Goal: Task Accomplishment & Management: Complete application form

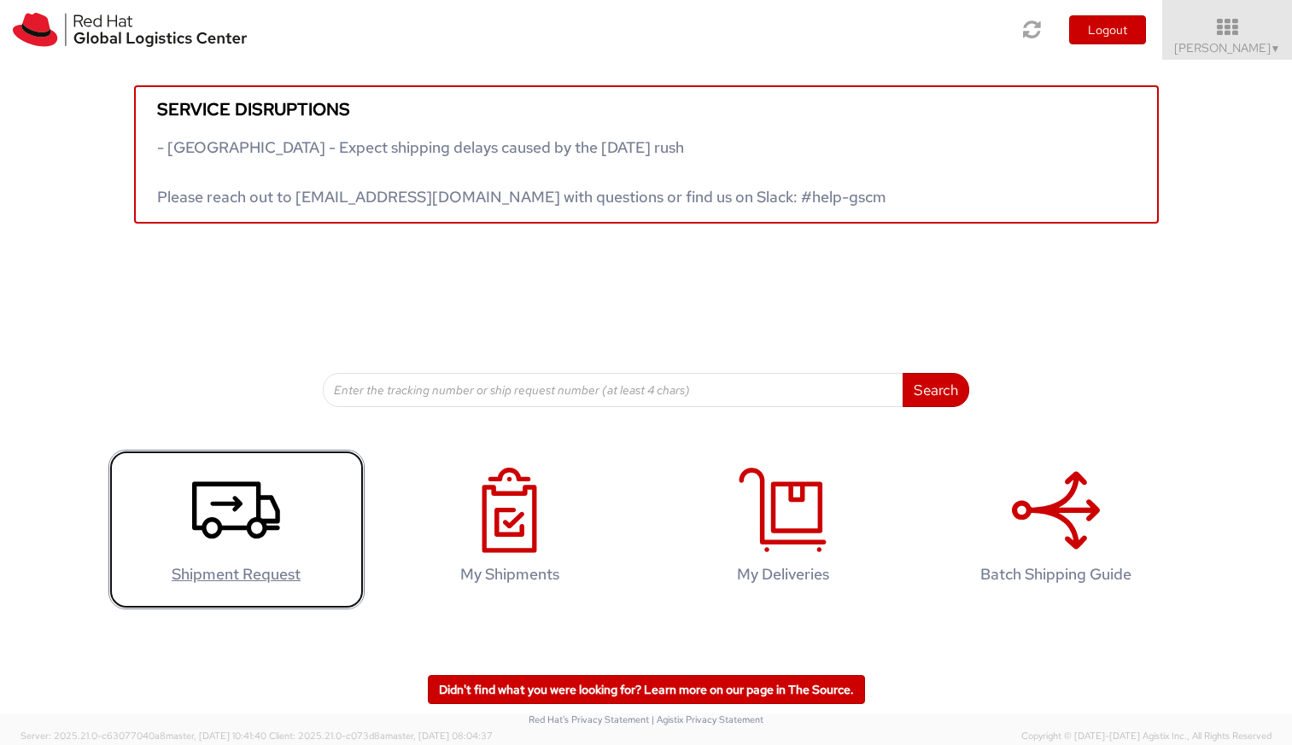
click at [227, 513] on icon at bounding box center [236, 510] width 88 height 85
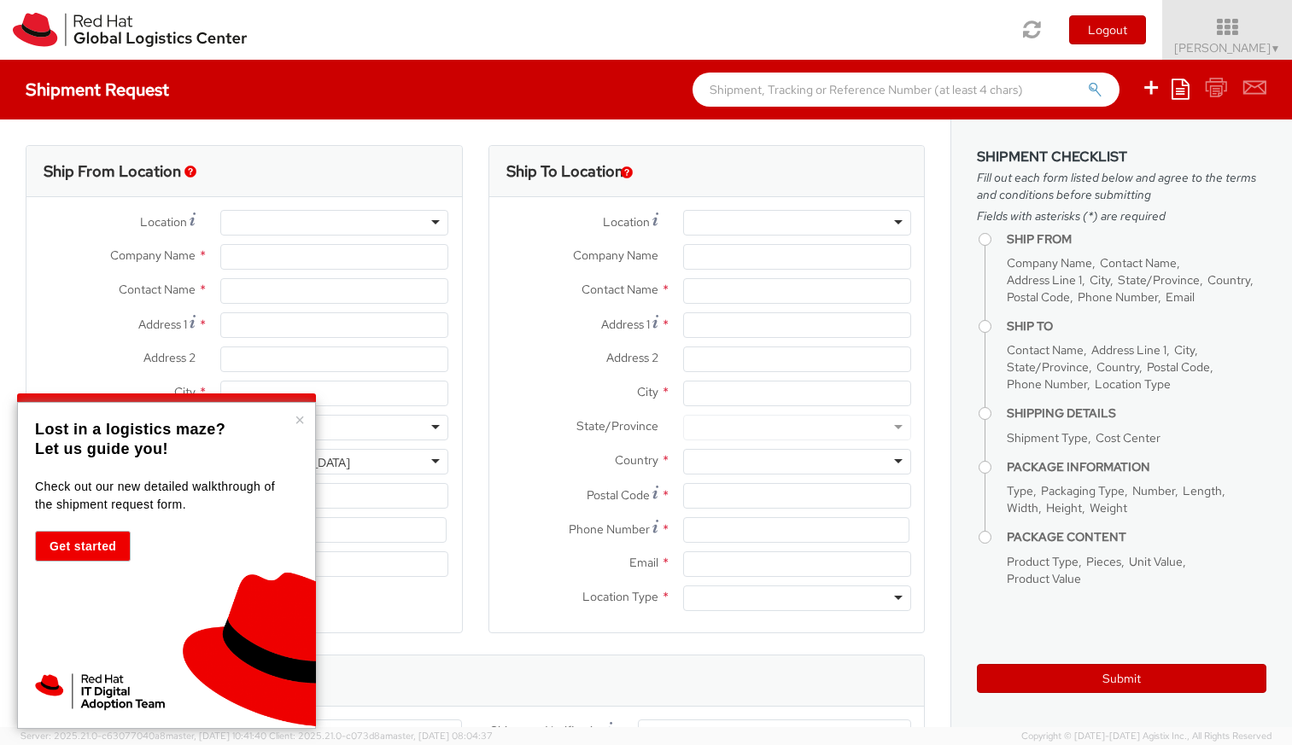
select select "220"
select select
click at [250, 224] on div at bounding box center [334, 223] width 228 height 26
click at [296, 419] on button "×" at bounding box center [300, 419] width 10 height 17
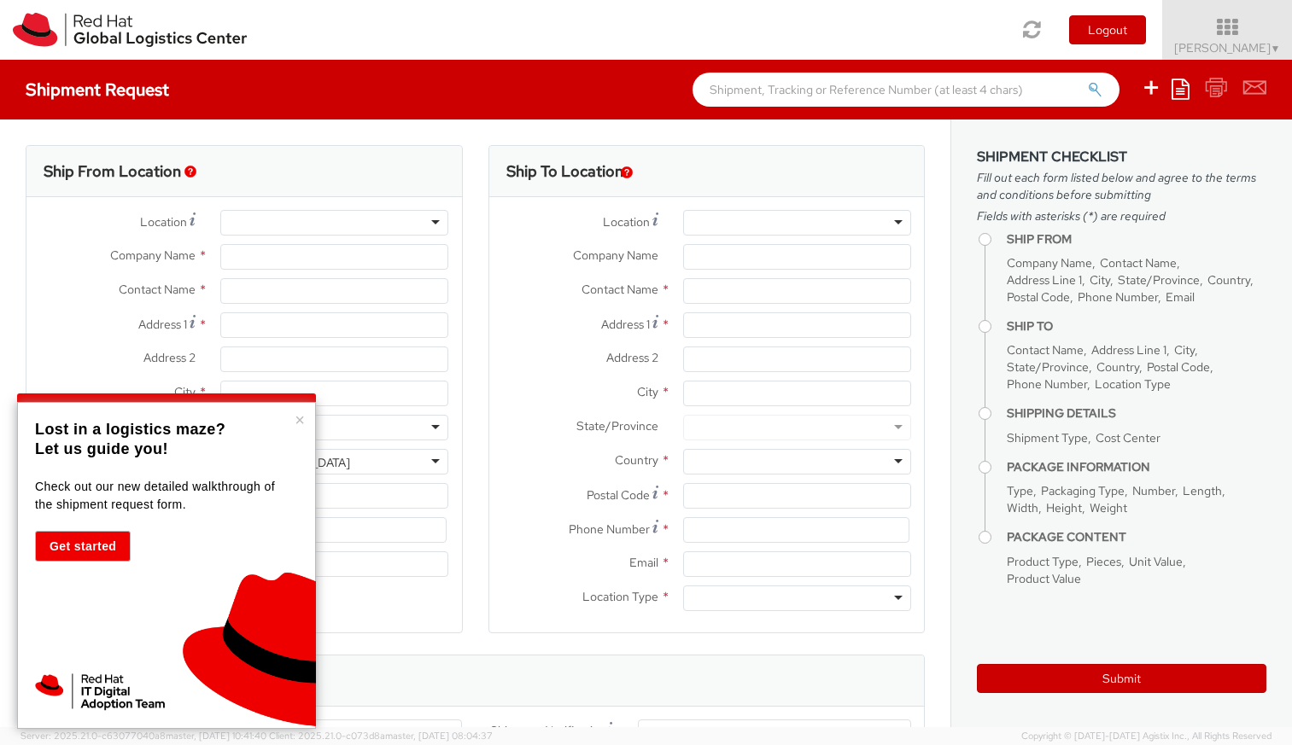
type input "Red Hat"
type input "Ryan Caputo"
type input "rycaputo@redhat.com"
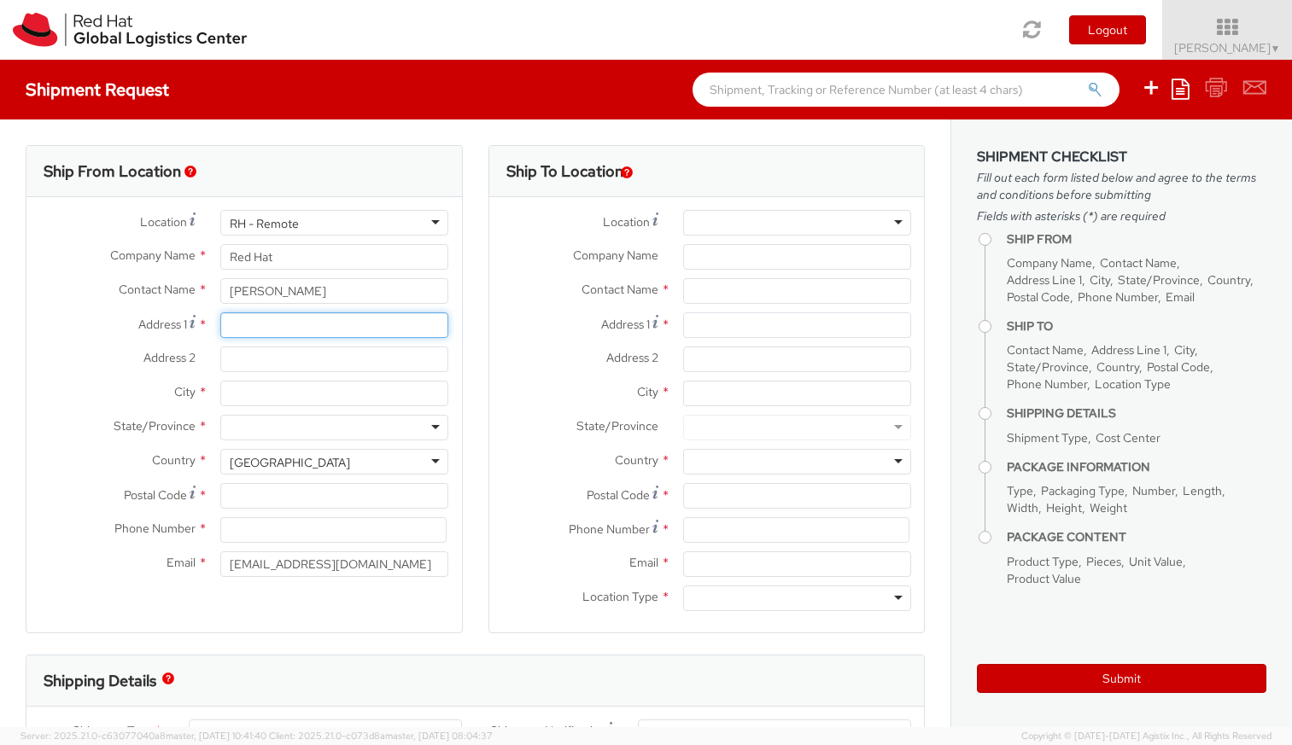
click at [264, 331] on input "Address 1 *" at bounding box center [334, 325] width 228 height 26
type input "375 Beau Rivage Drive"
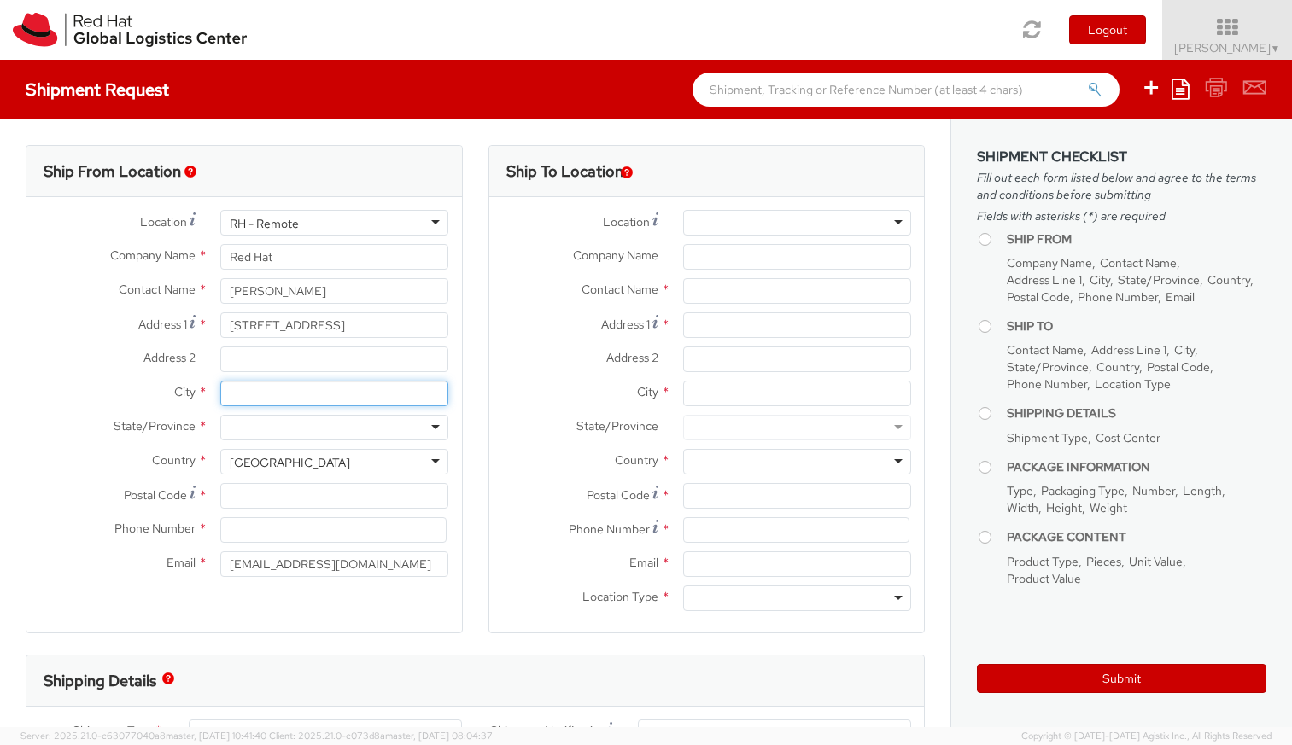
type input "Wilmington"
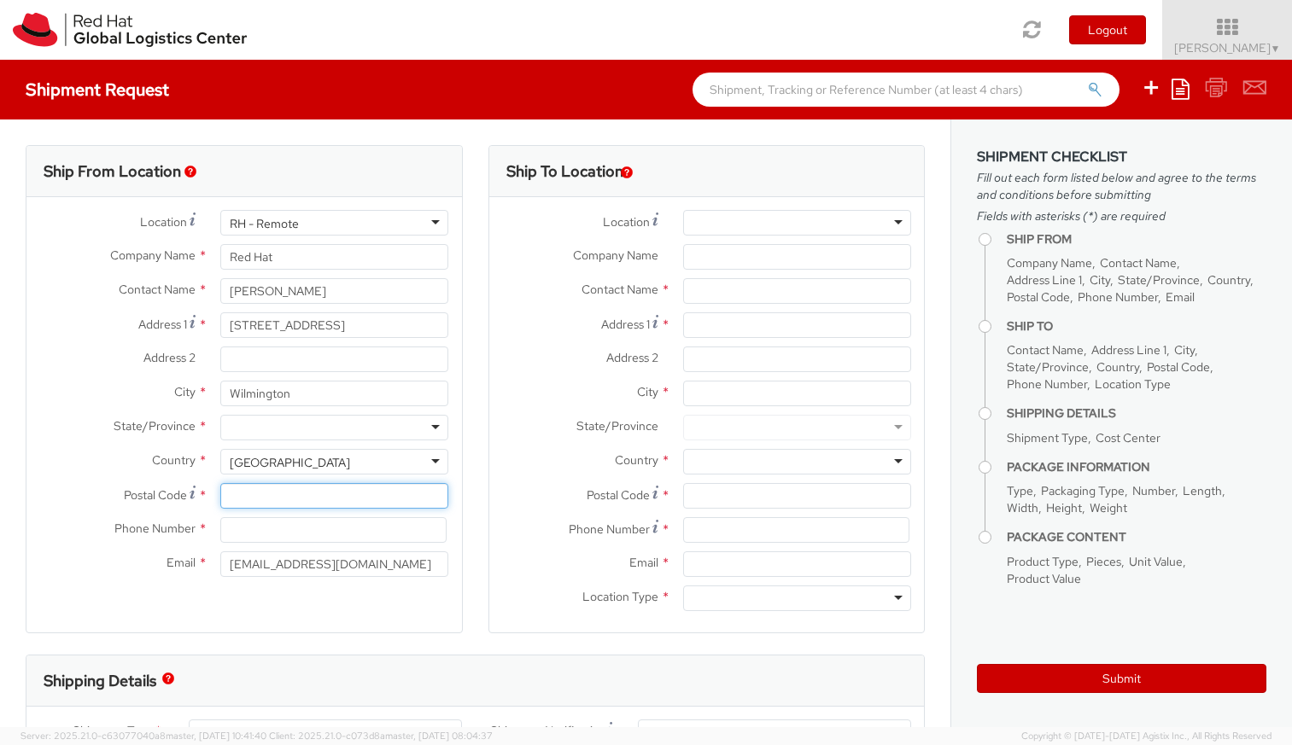
type input "28412"
type input "8653680992"
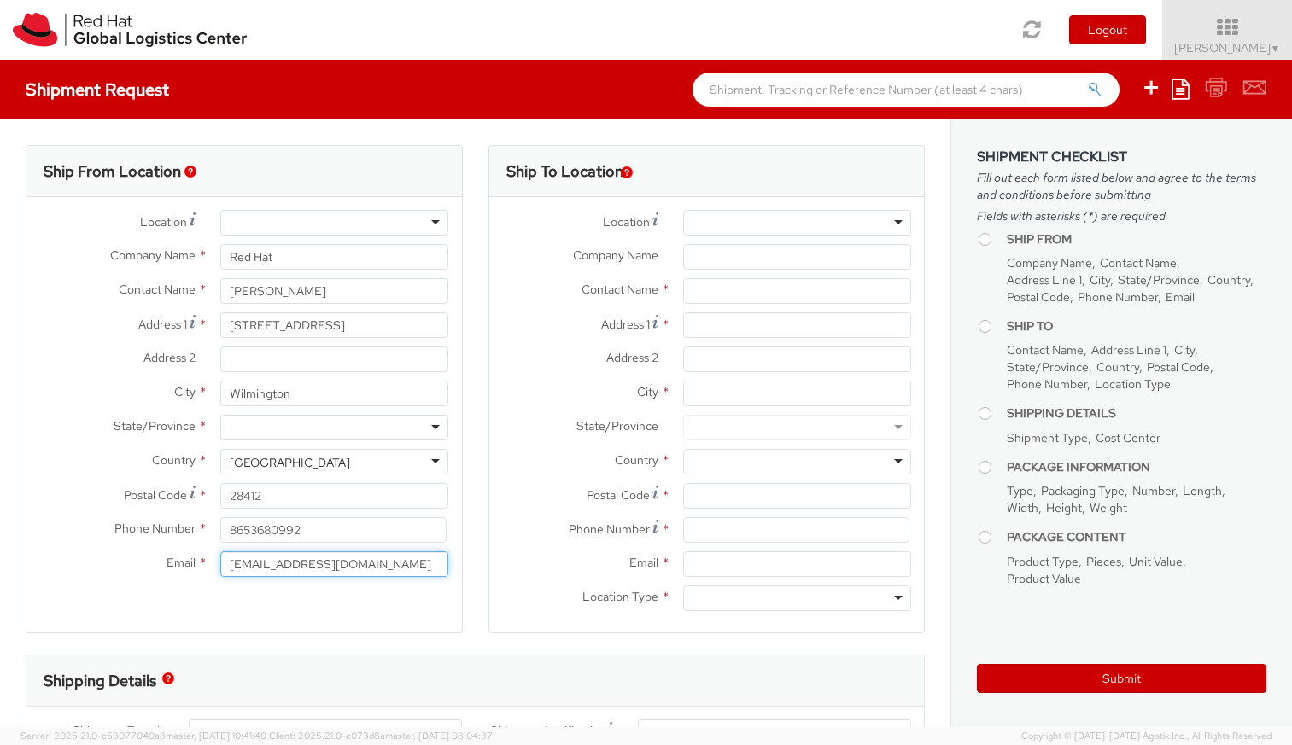
drag, startPoint x: 360, startPoint y: 563, endPoint x: 201, endPoint y: 540, distance: 161.2
click at [202, 535] on div "Location * RH - Amsterdam - MSO RH - Amsterdam Data Center RH - Ashburn Data Ce…" at bounding box center [243, 398] width 435 height 376
type input "rycaputo@redhat.com"
click at [385, 637] on div "Ship From Location Location * RH - Amsterdam - MSO RH - Amsterdam Data Center R…" at bounding box center [244, 400] width 437 height 510
click at [828, 224] on div at bounding box center [797, 223] width 228 height 26
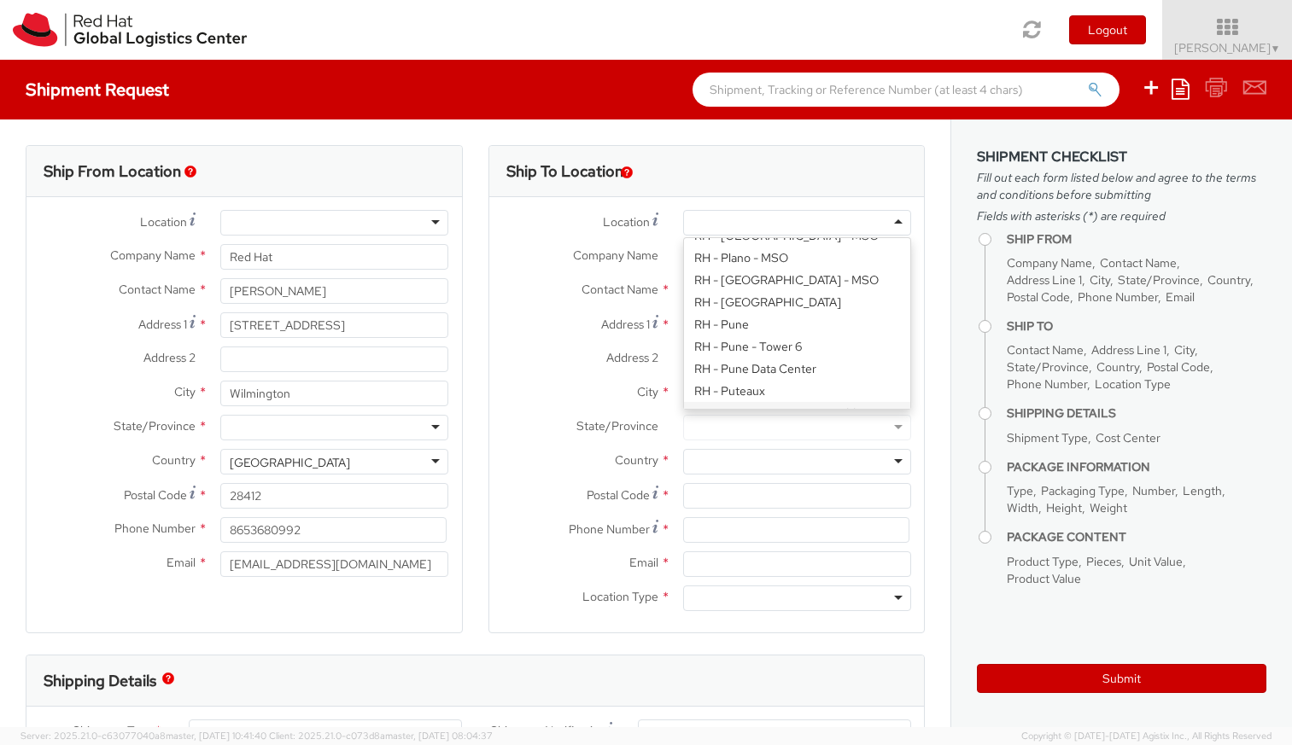
scroll to position [2254, 0]
type input "Red Hat, Inc."
type input "100 East Davie Street"
type input "RALEIGH"
type input "27601"
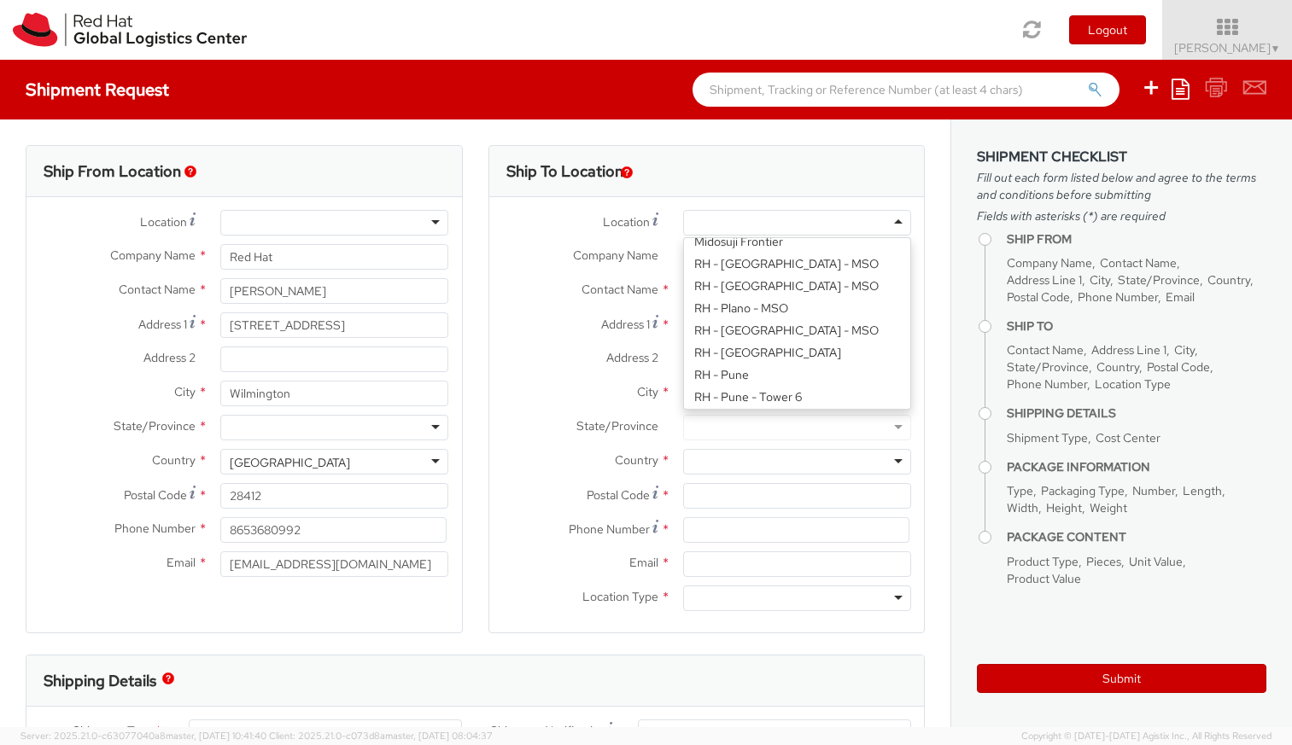
type input "919-754-4950"
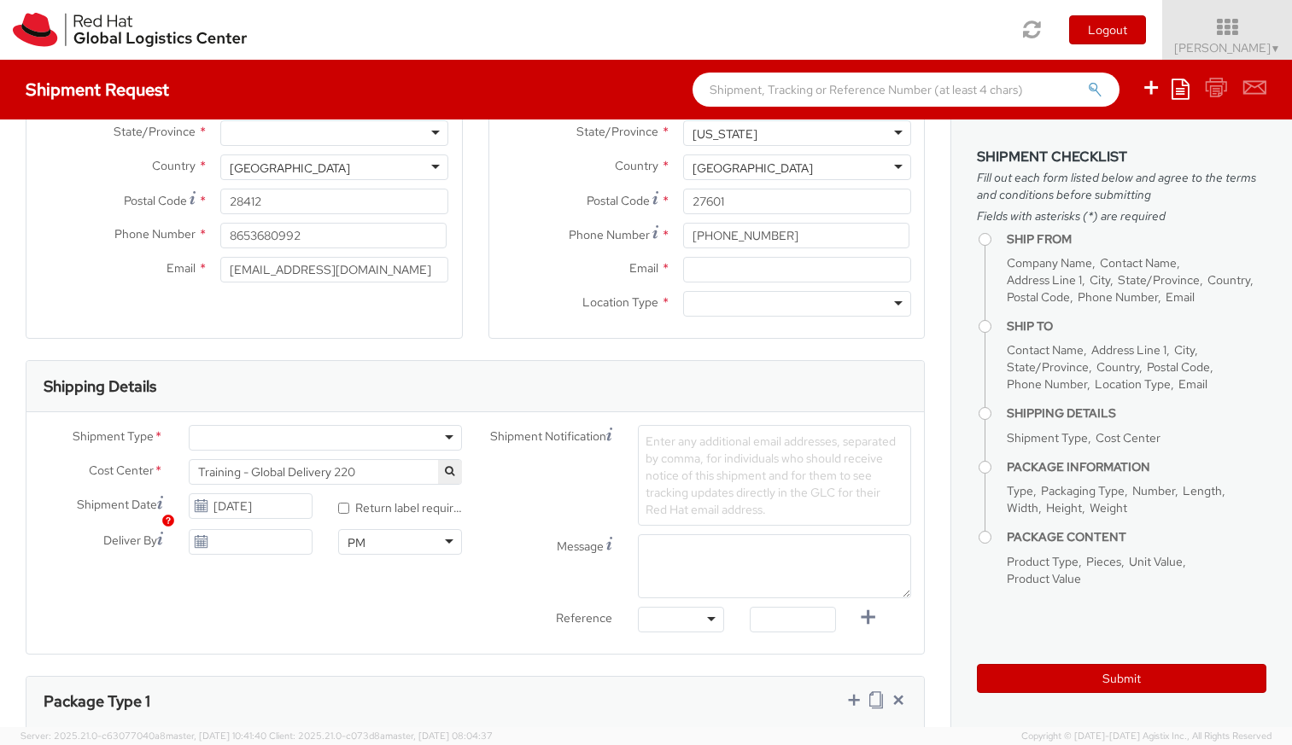
scroll to position [307, 0]
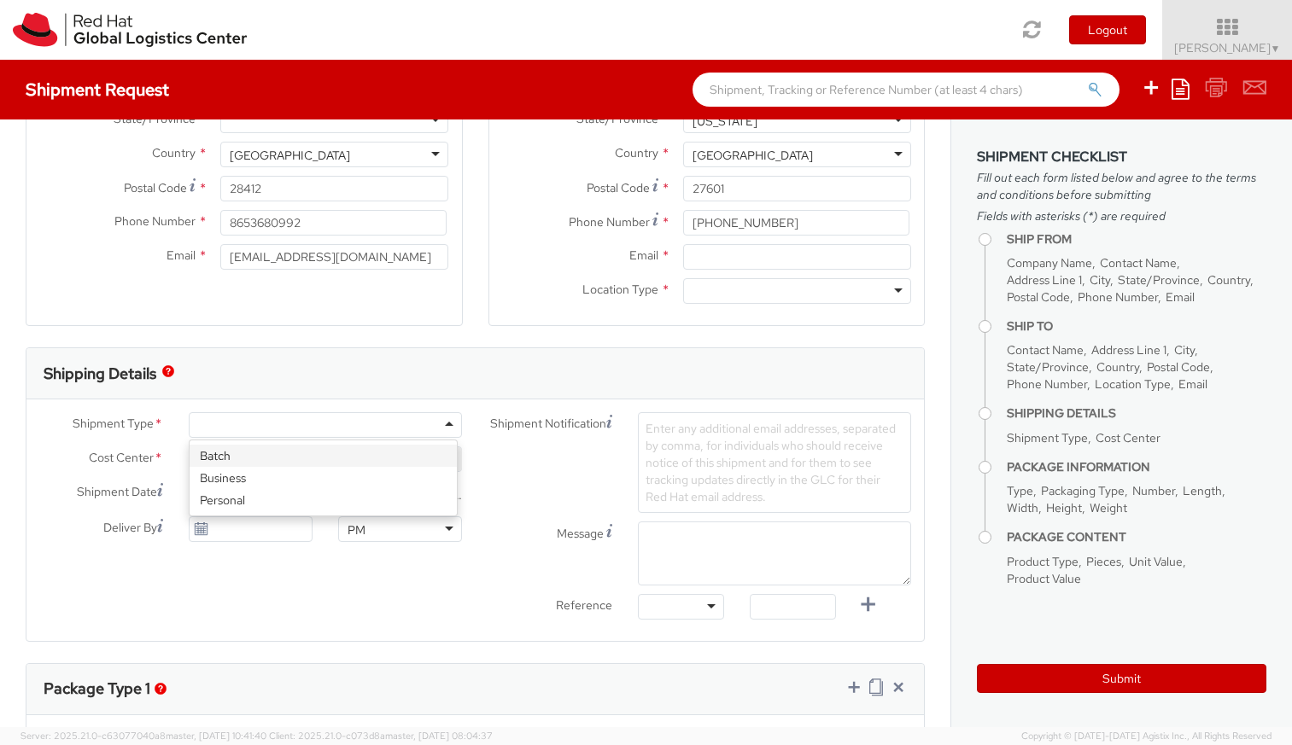
click at [317, 425] on div at bounding box center [325, 425] width 273 height 26
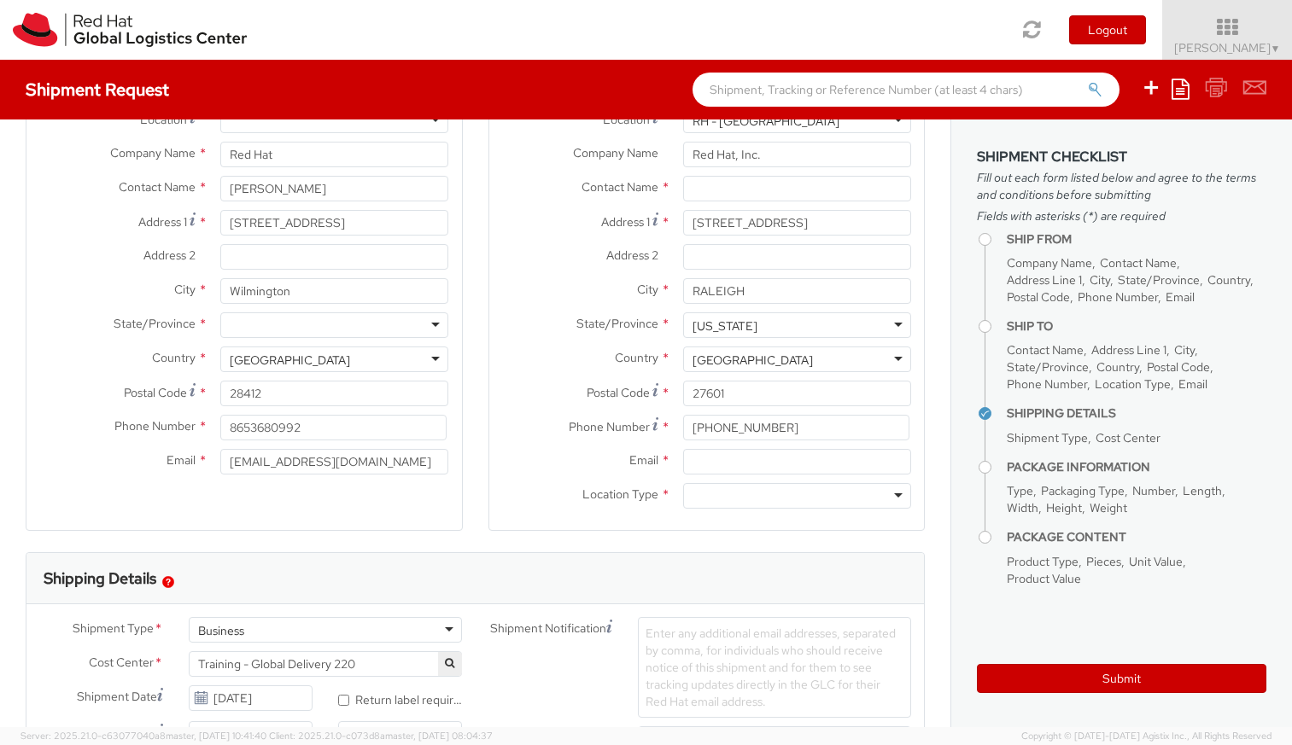
scroll to position [0, 0]
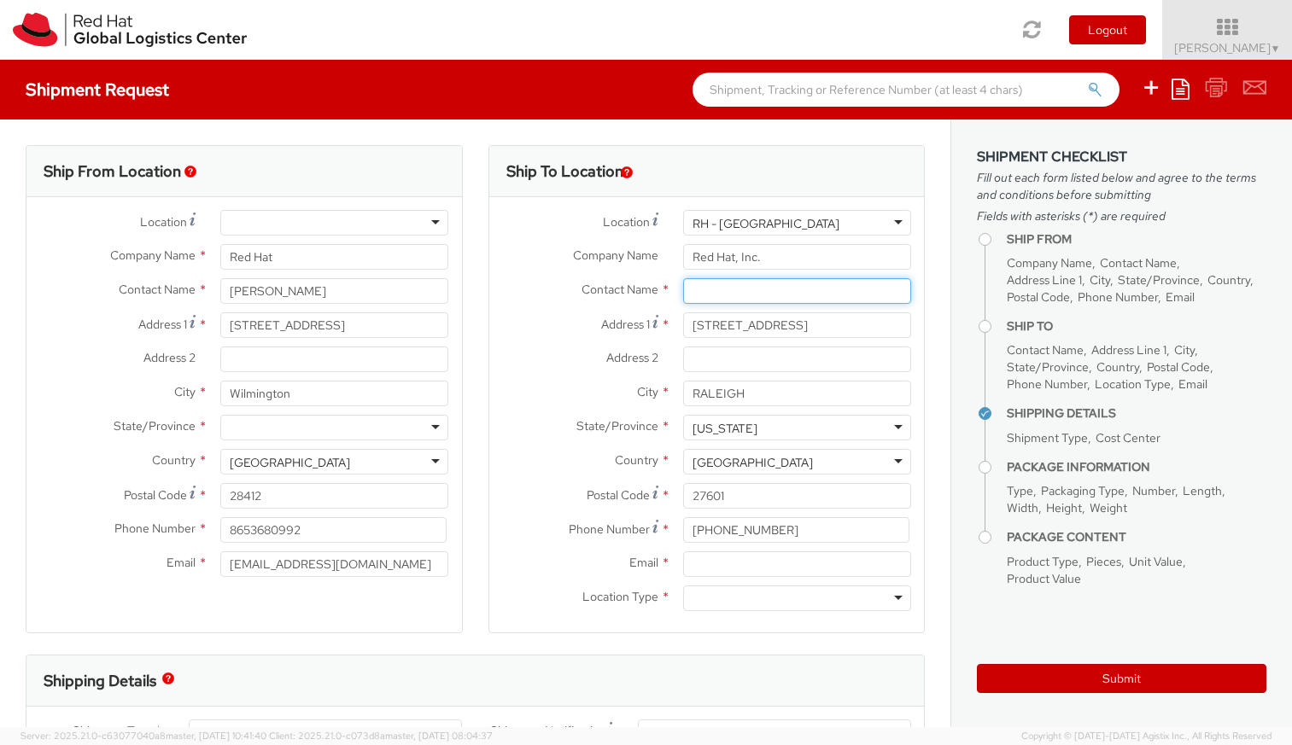
click at [713, 290] on input "text" at bounding box center [797, 291] width 228 height 26
paste input "Attn: Red Hat IT - Endpoint Systems"
click at [797, 318] on div "searching..." at bounding box center [797, 324] width 226 height 26
type input "Attn: Red Hat IT - Endpoint Systems"
click at [794, 337] on input "100 East Davie Street" at bounding box center [797, 325] width 228 height 26
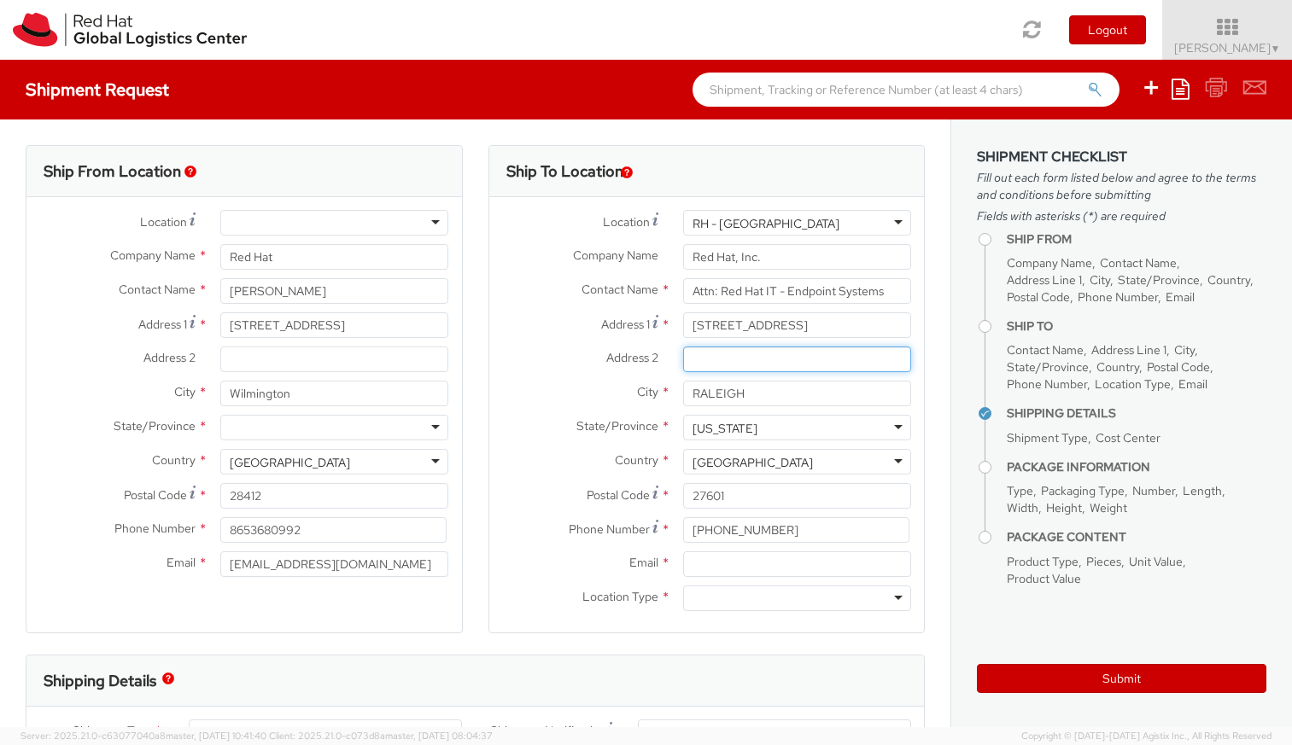
click at [794, 358] on input "Address 2 *" at bounding box center [797, 360] width 228 height 26
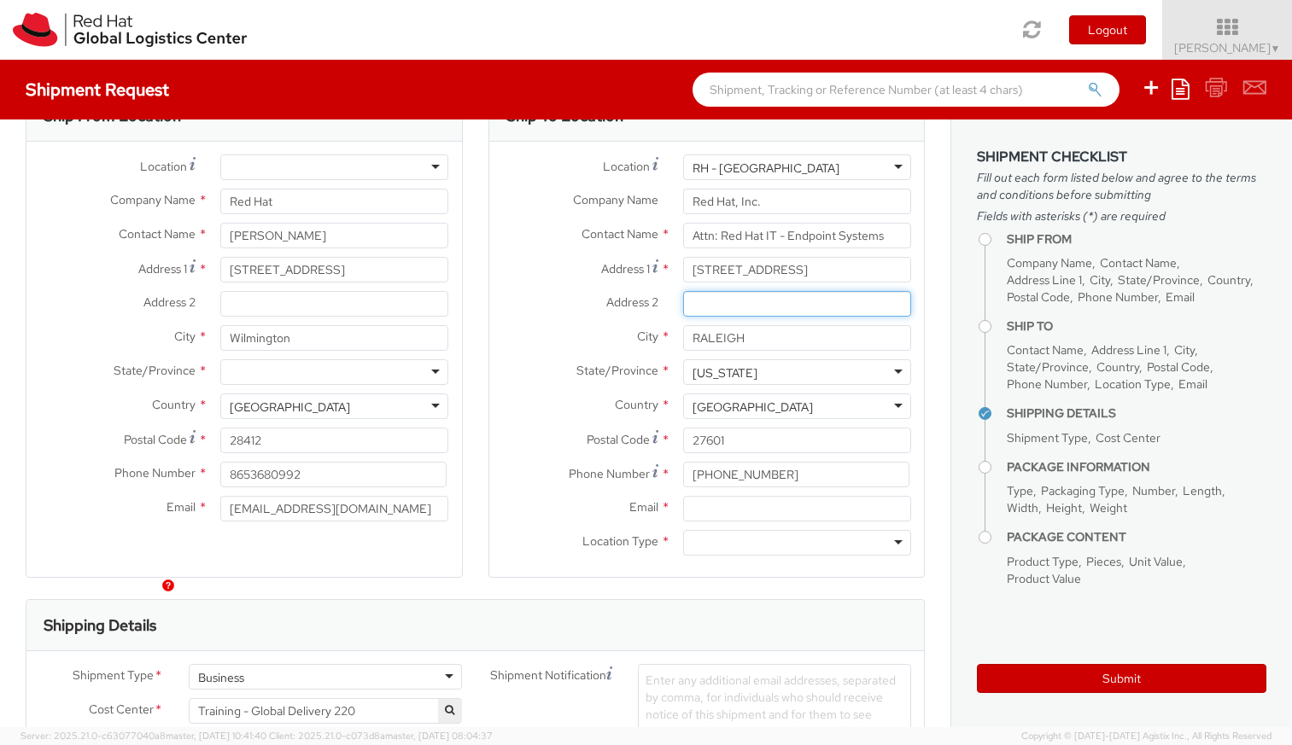
scroll to position [102, 0]
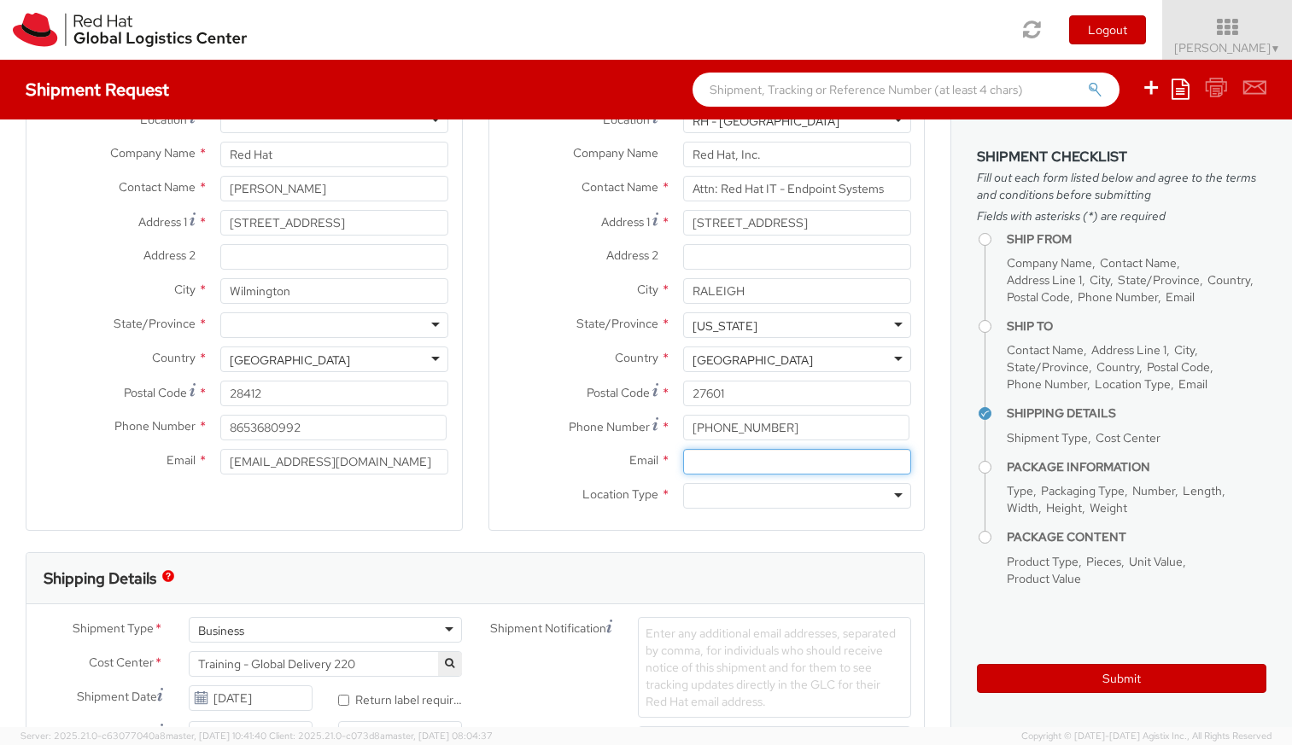
click at [686, 465] on input "Email *" at bounding box center [797, 462] width 228 height 26
paste input "laptop-return@redhat.com"
type input "laptop-return@redhat.com"
click at [853, 502] on div at bounding box center [797, 496] width 228 height 26
click at [544, 446] on div "Phone Number * 919-754-4950" at bounding box center [706, 432] width 435 height 34
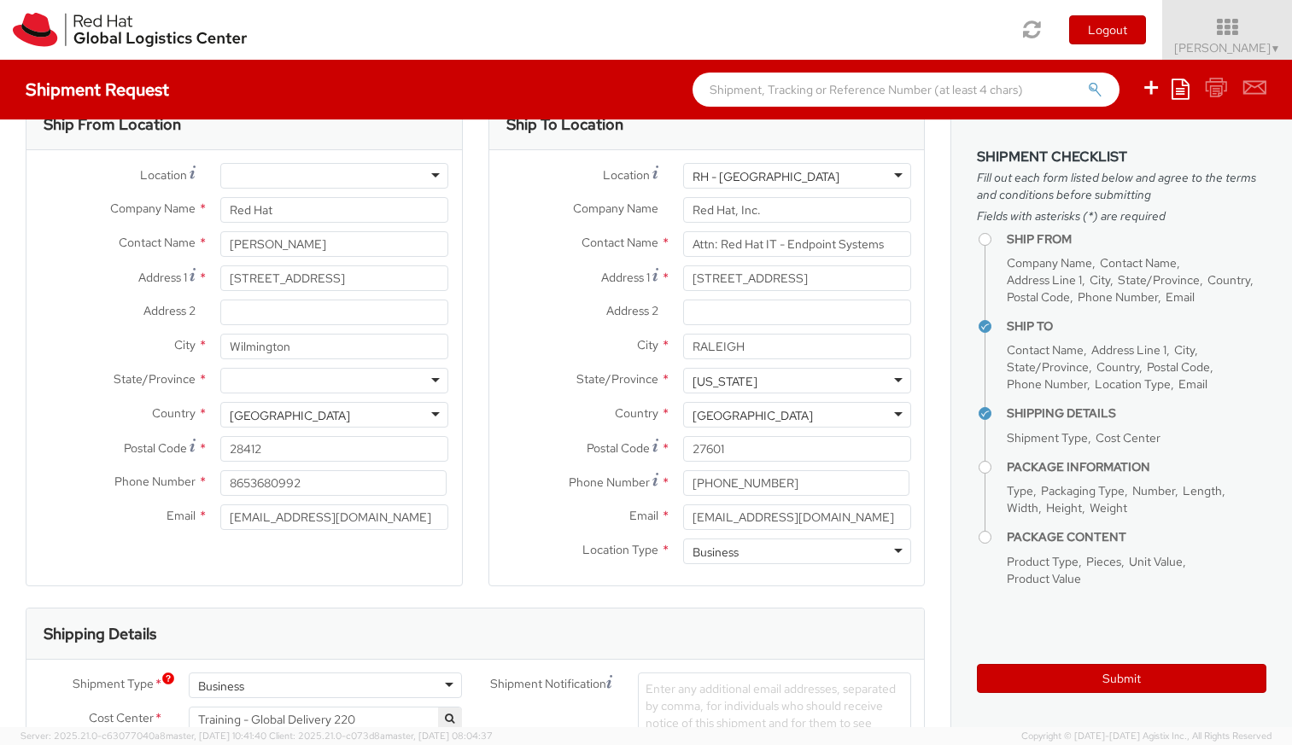
scroll to position [0, 0]
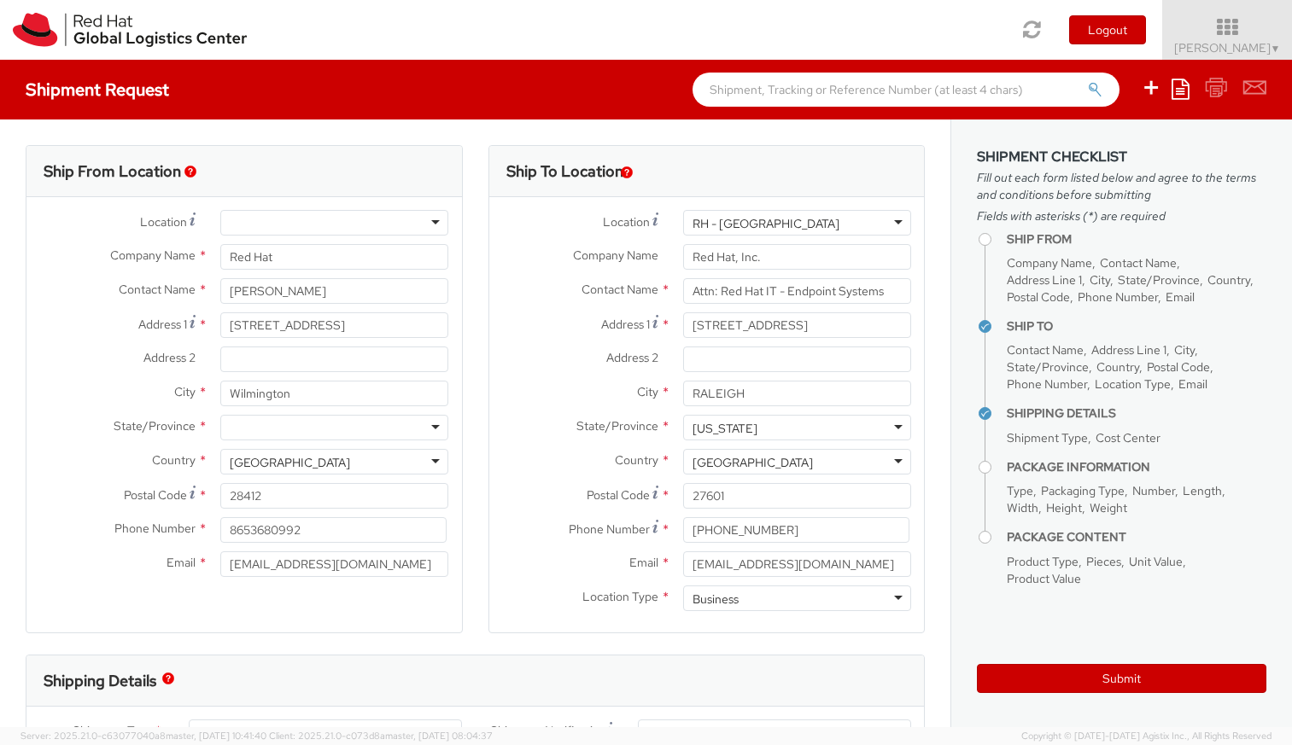
click at [403, 224] on div at bounding box center [334, 223] width 228 height 26
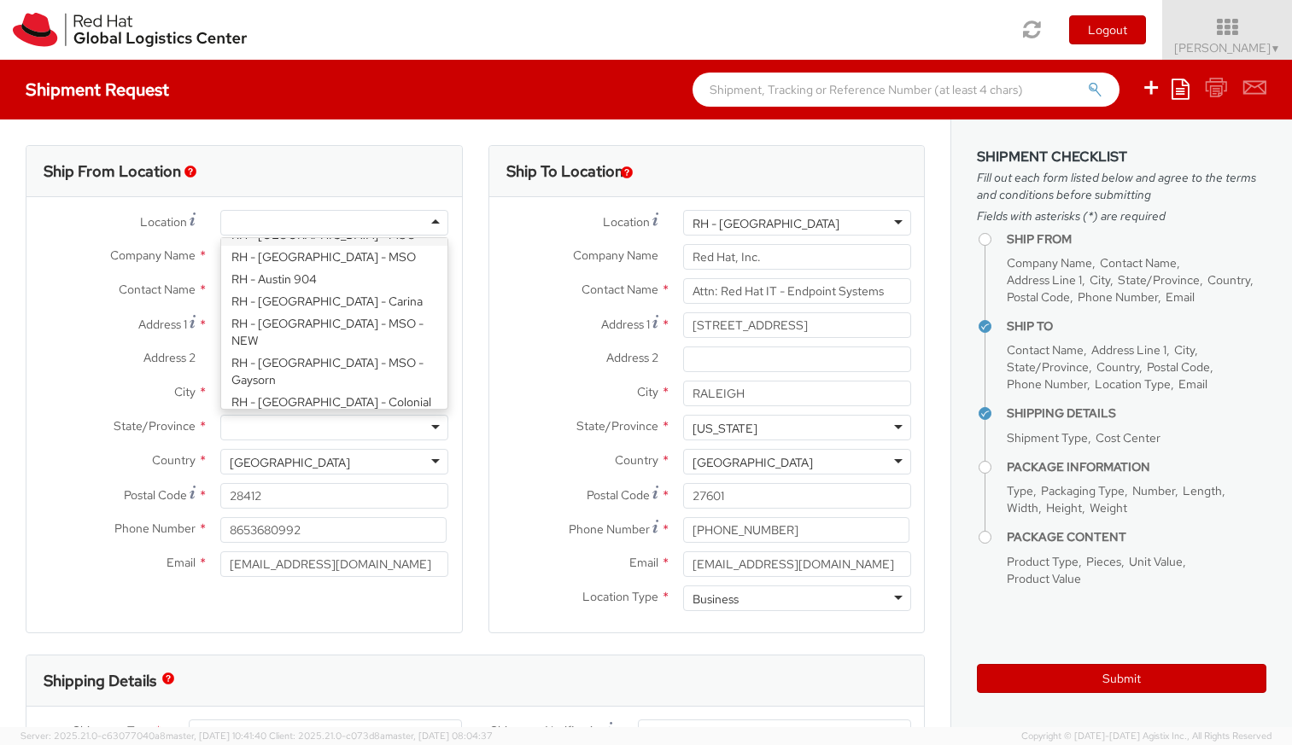
scroll to position [205, 0]
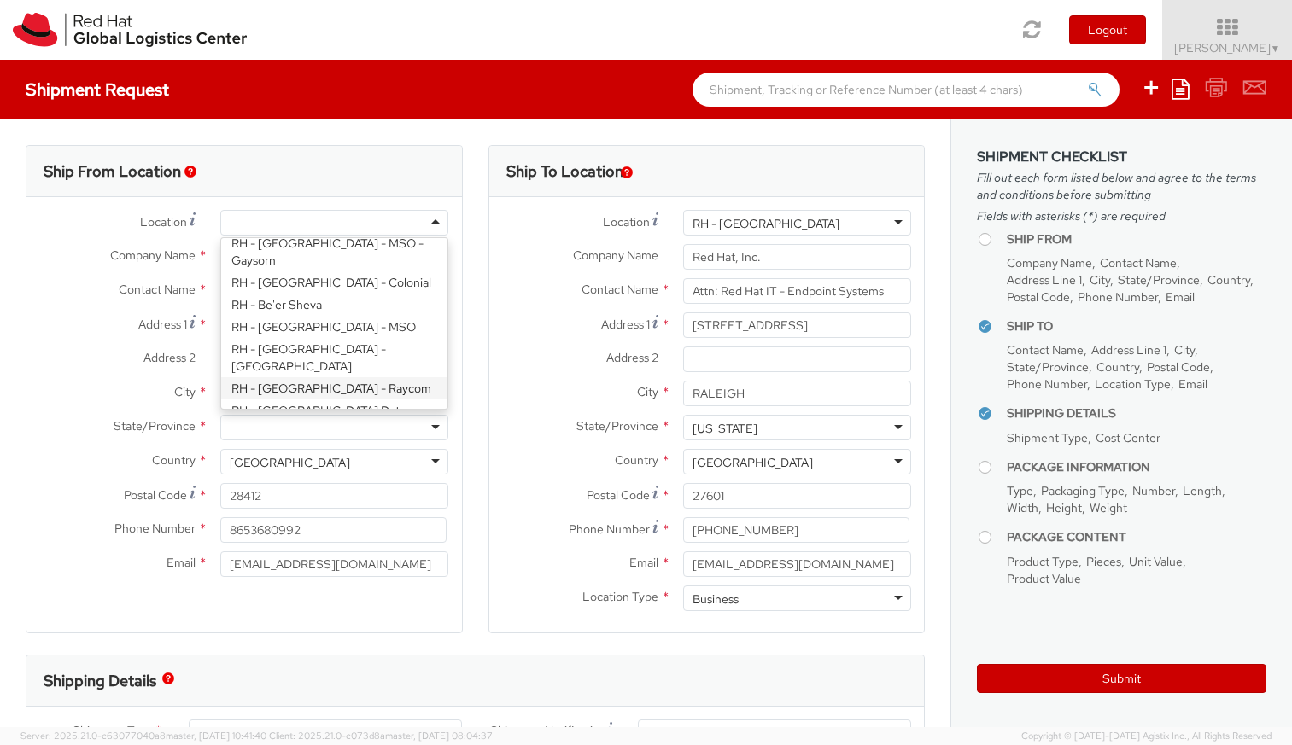
click at [531, 290] on label "Contact Name *" at bounding box center [579, 289] width 181 height 22
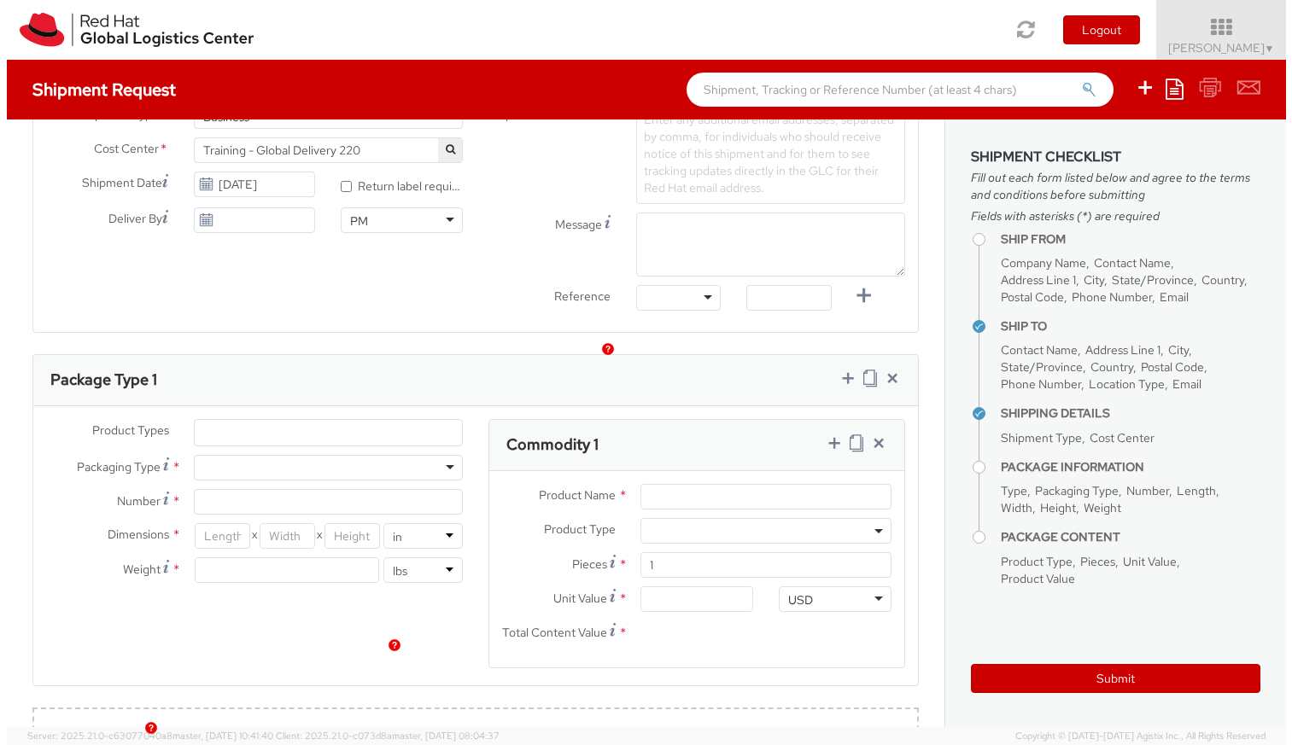
scroll to position [615, 0]
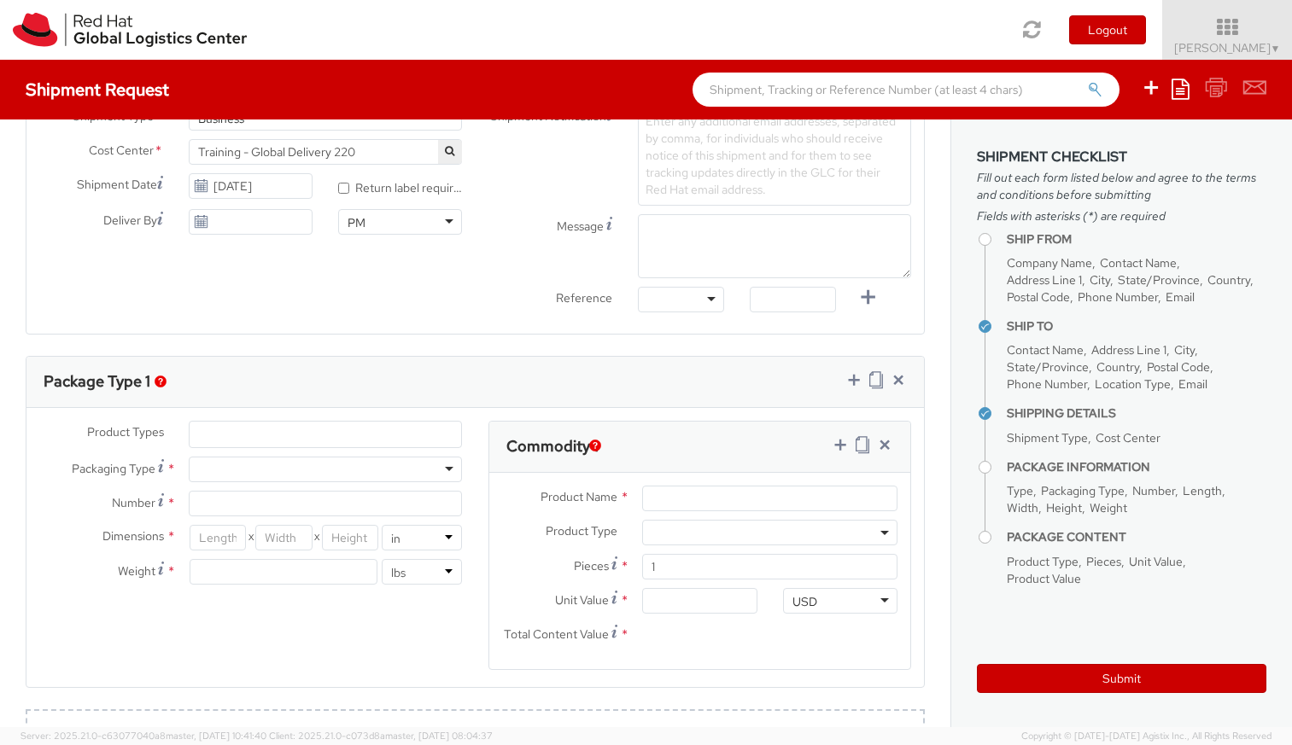
click at [218, 445] on ul at bounding box center [325, 435] width 271 height 26
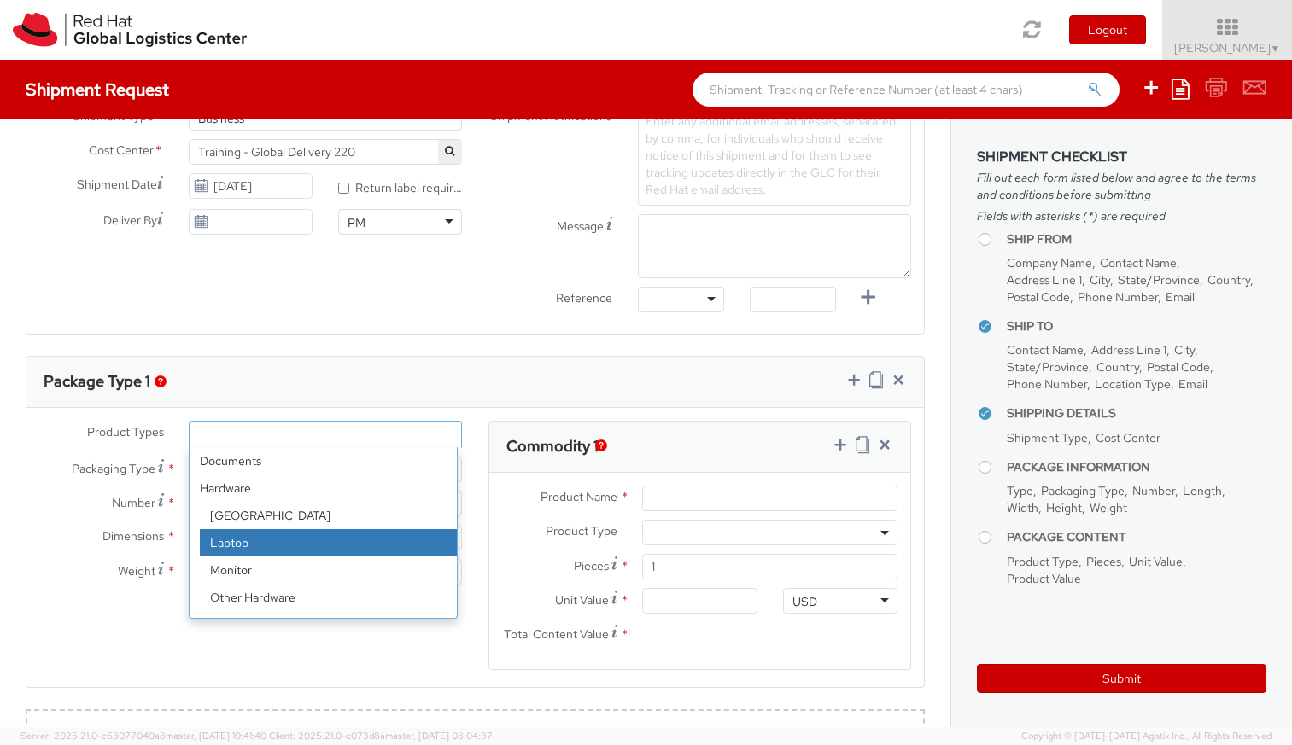
select select "LAPTOP"
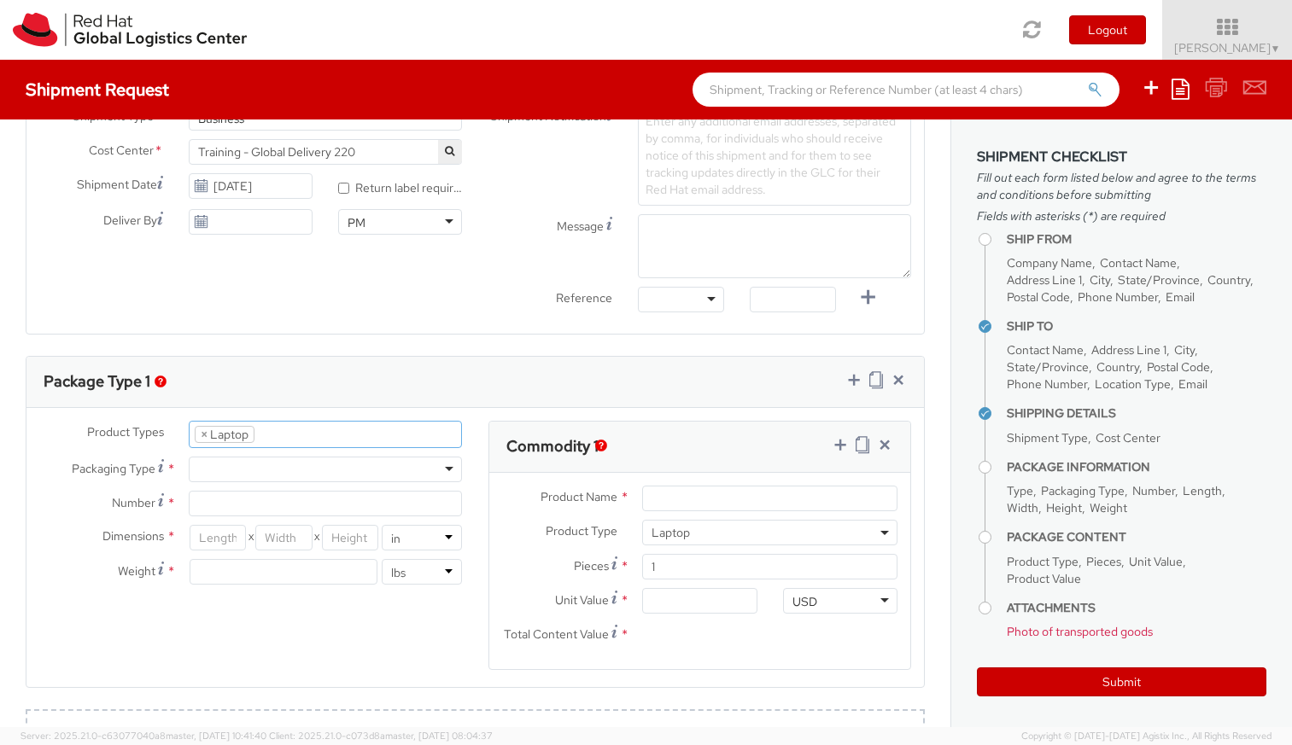
click at [312, 472] on div at bounding box center [325, 470] width 273 height 26
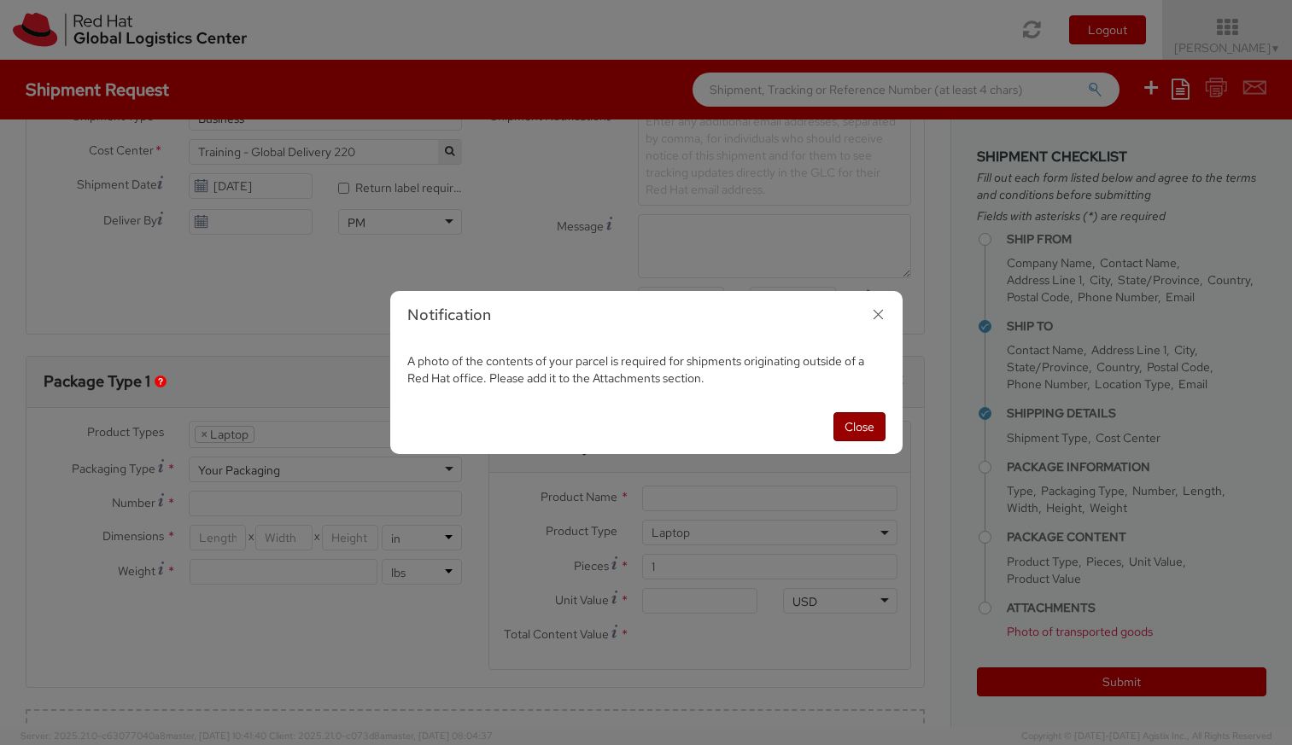
drag, startPoint x: 851, startPoint y: 427, endPoint x: 709, endPoint y: 427, distance: 142.6
click at [850, 426] on button "Close" at bounding box center [859, 426] width 52 height 29
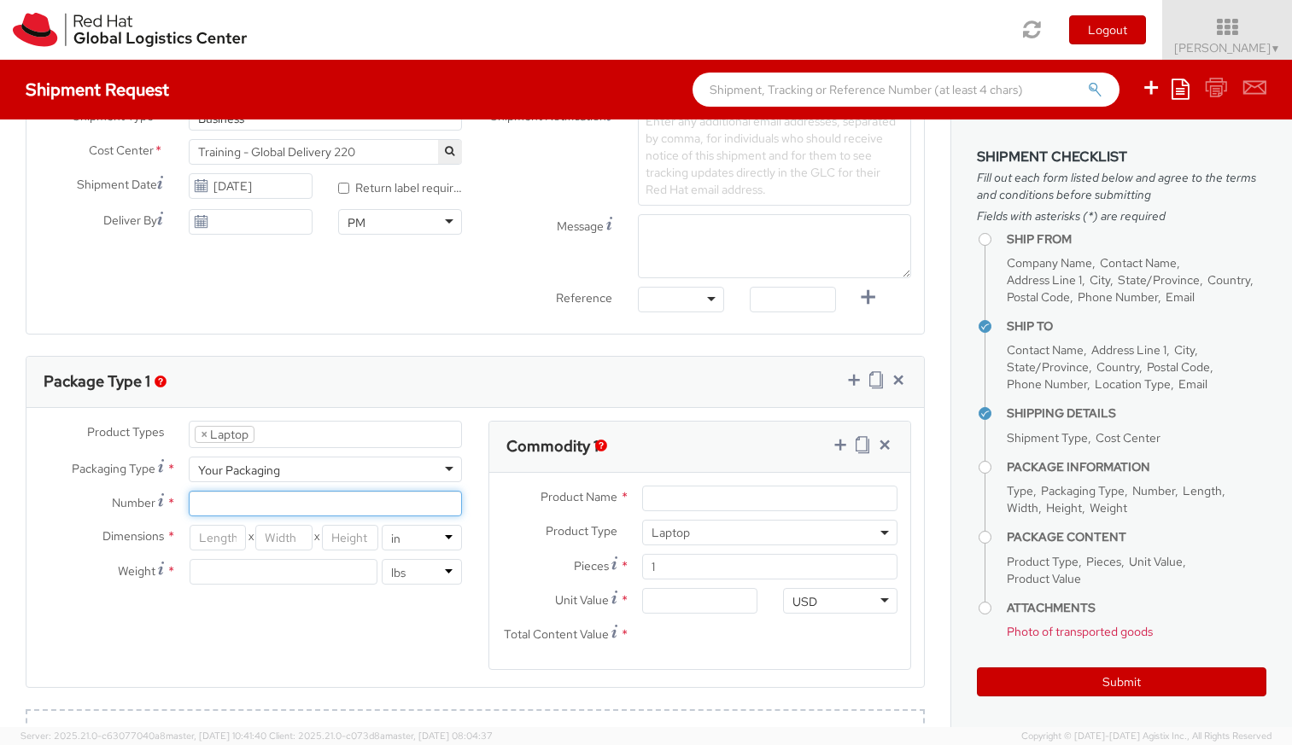
click at [219, 503] on input "Number *" at bounding box center [325, 504] width 273 height 26
type input "1"
click at [215, 540] on input "number" at bounding box center [218, 538] width 56 height 26
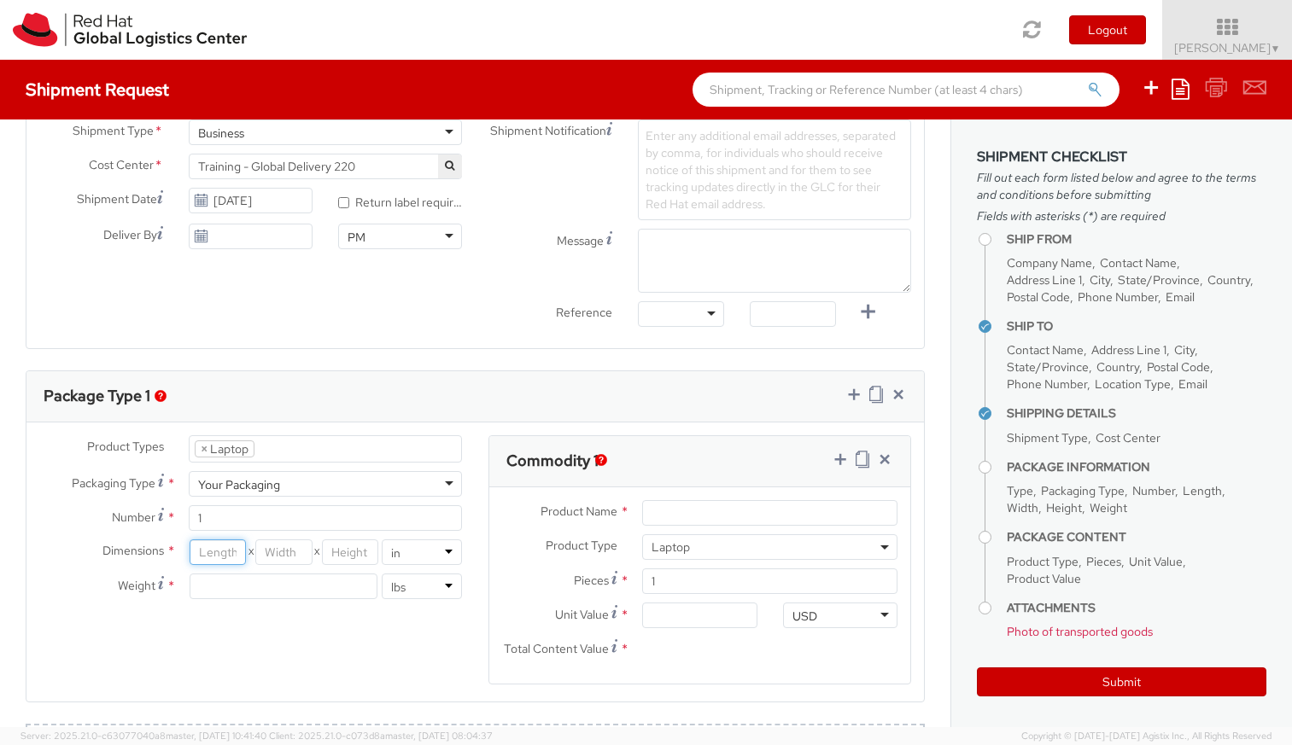
scroll to position [717, 0]
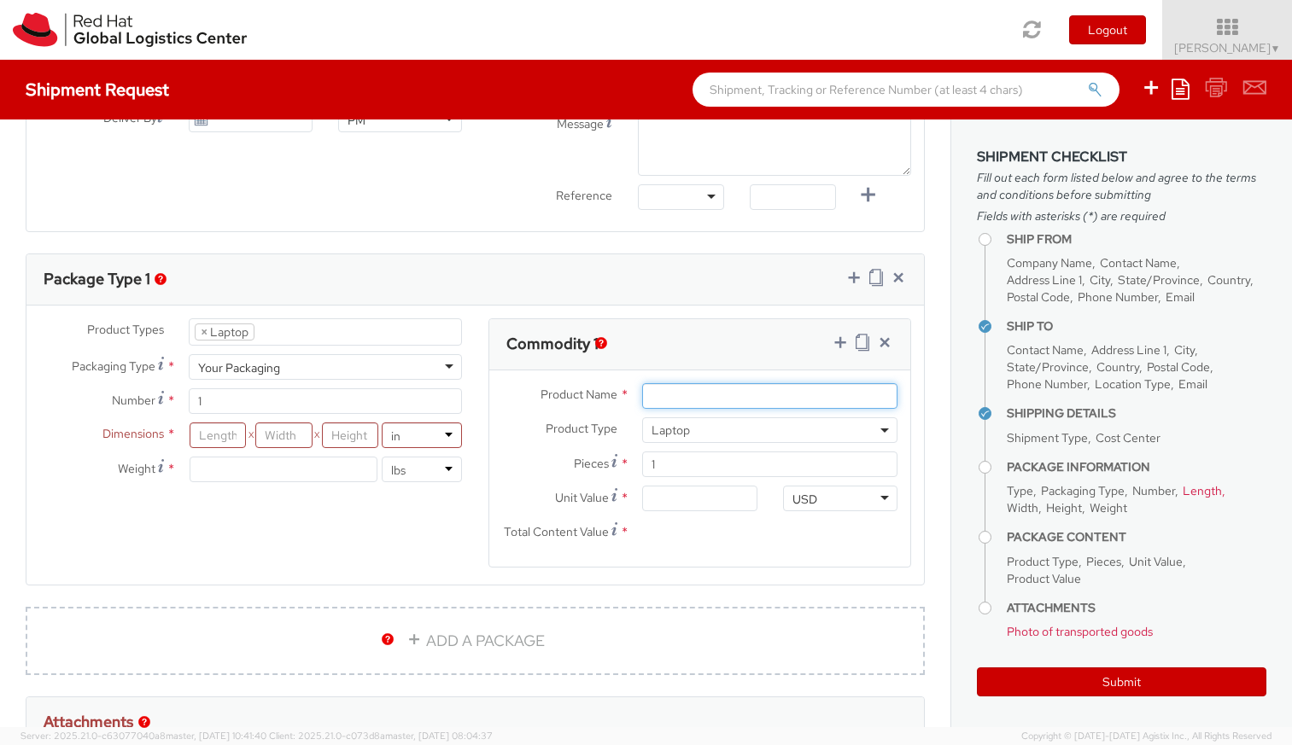
click at [664, 393] on input "Product Name *" at bounding box center [769, 396] width 255 height 26
type input "Lennovo"
click at [745, 537] on input "Total Content Value *" at bounding box center [699, 533] width 115 height 26
click at [653, 498] on input "Unit Value *" at bounding box center [699, 499] width 115 height 26
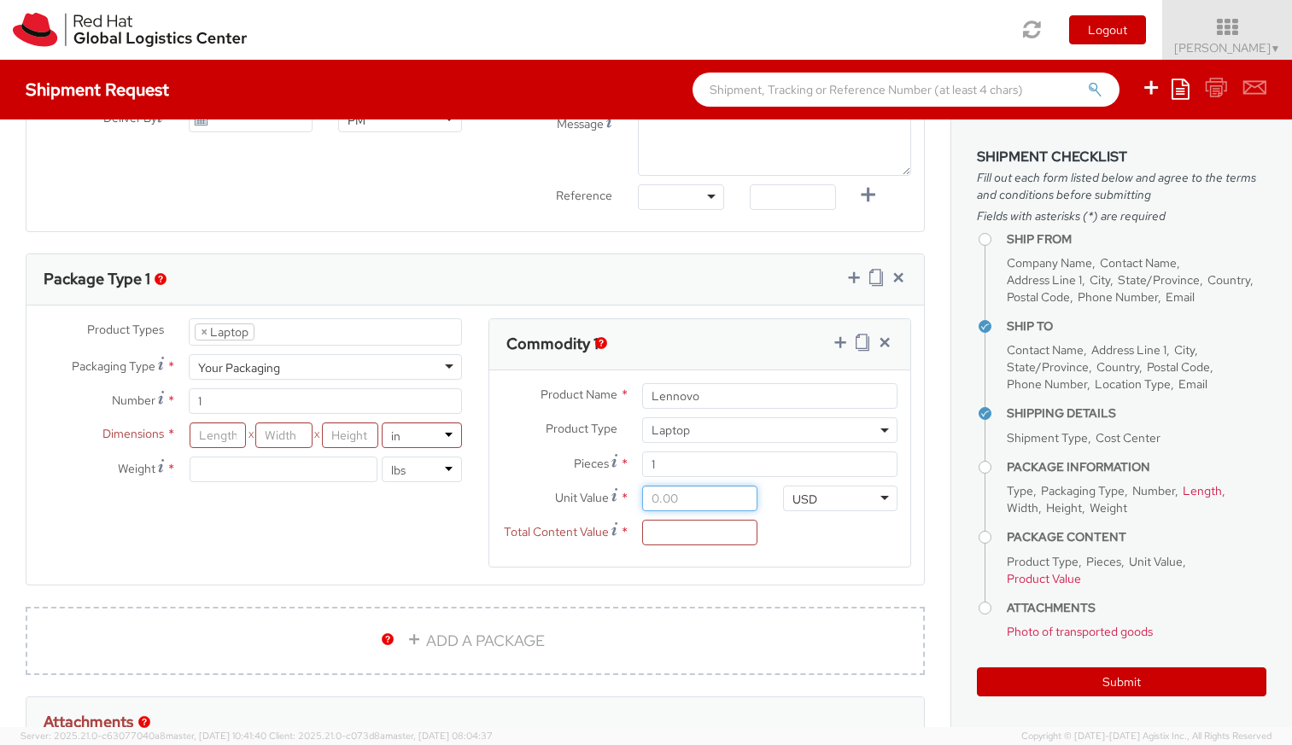
type input "5.00"
type input "50.00"
type input "500.00"
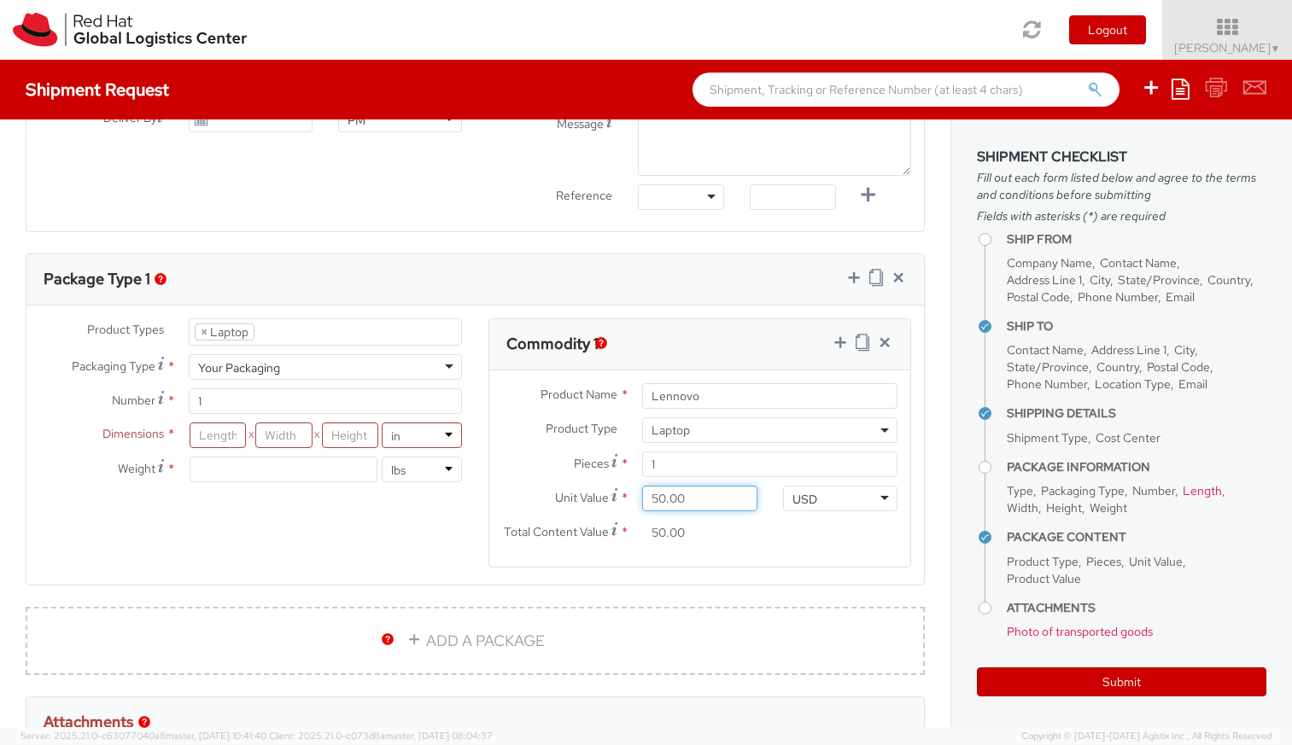
type input "500.00"
click at [747, 583] on agx-form-section "Commodity 1 Product Name * Lennovo Product Type * Documents Docking Station Lap…" at bounding box center [699, 453] width 449 height 271
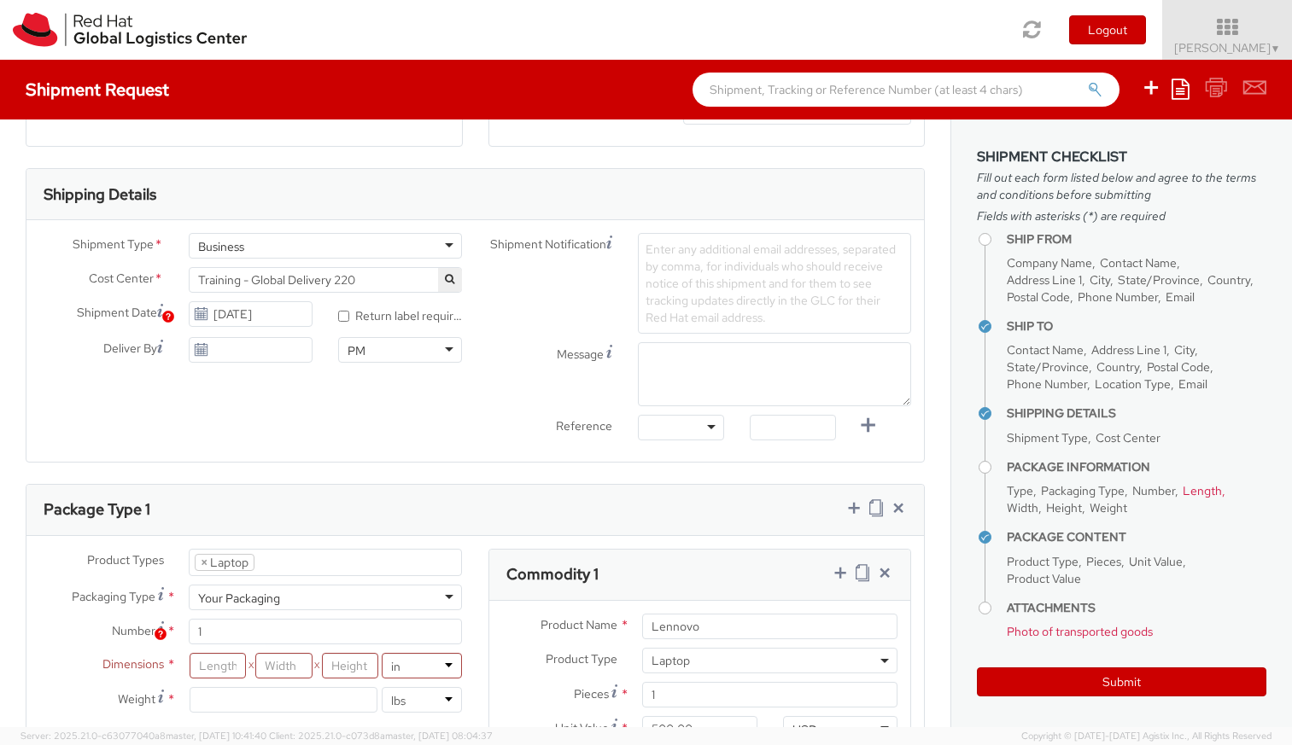
scroll to position [512, 0]
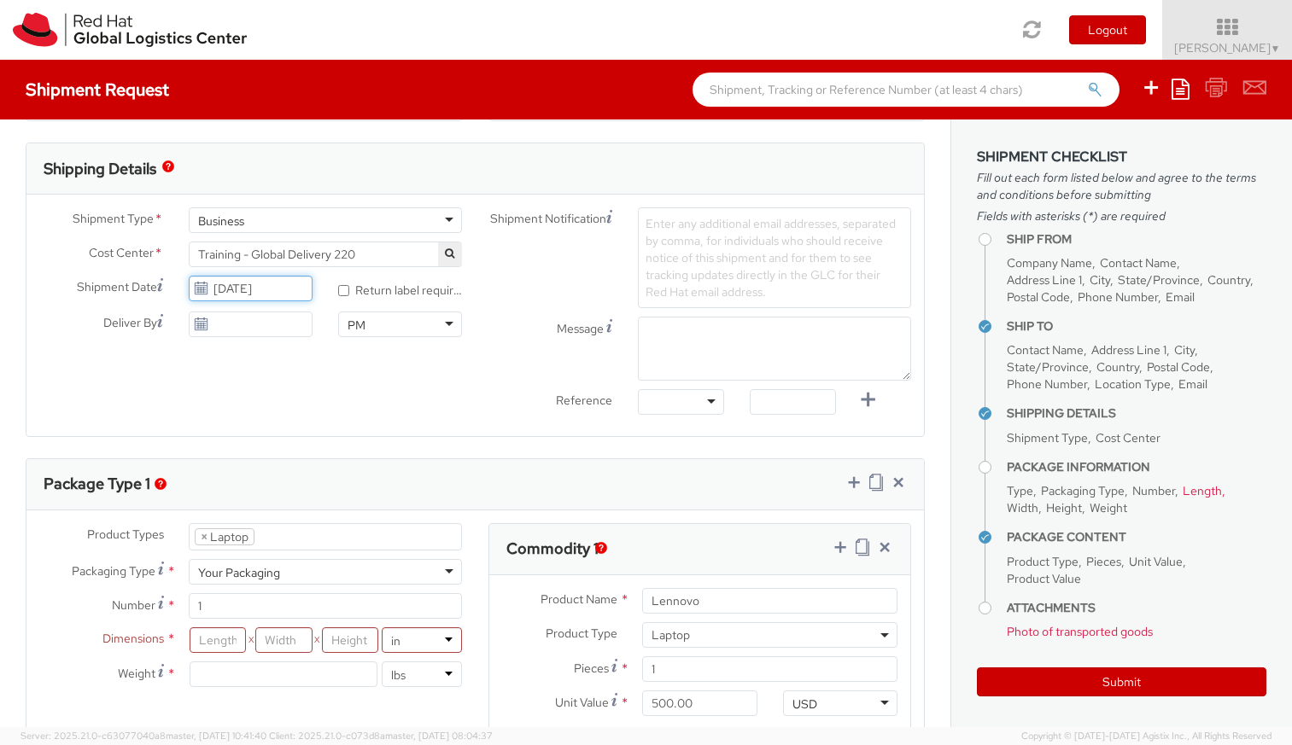
click at [237, 288] on input "10/15/2025" at bounding box center [251, 289] width 124 height 26
click at [353, 419] on td "17" at bounding box center [367, 423] width 31 height 26
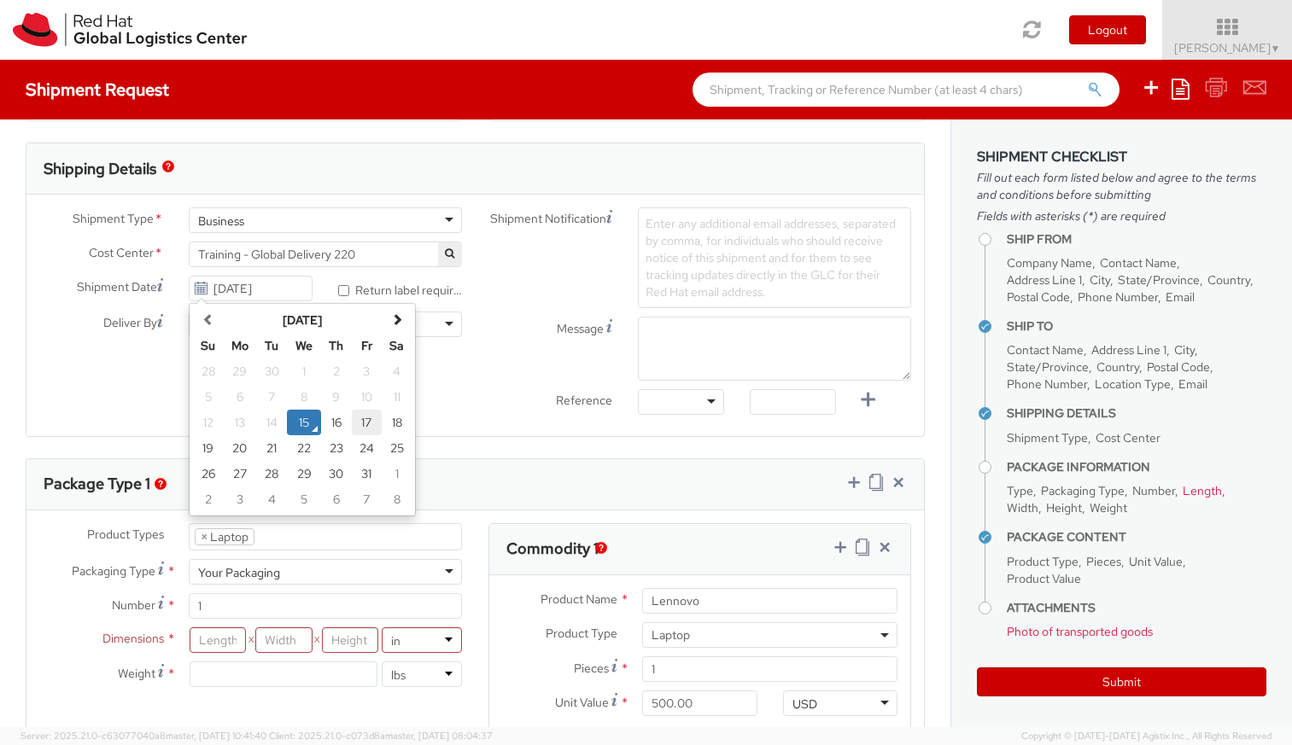
type input "10/17/2025"
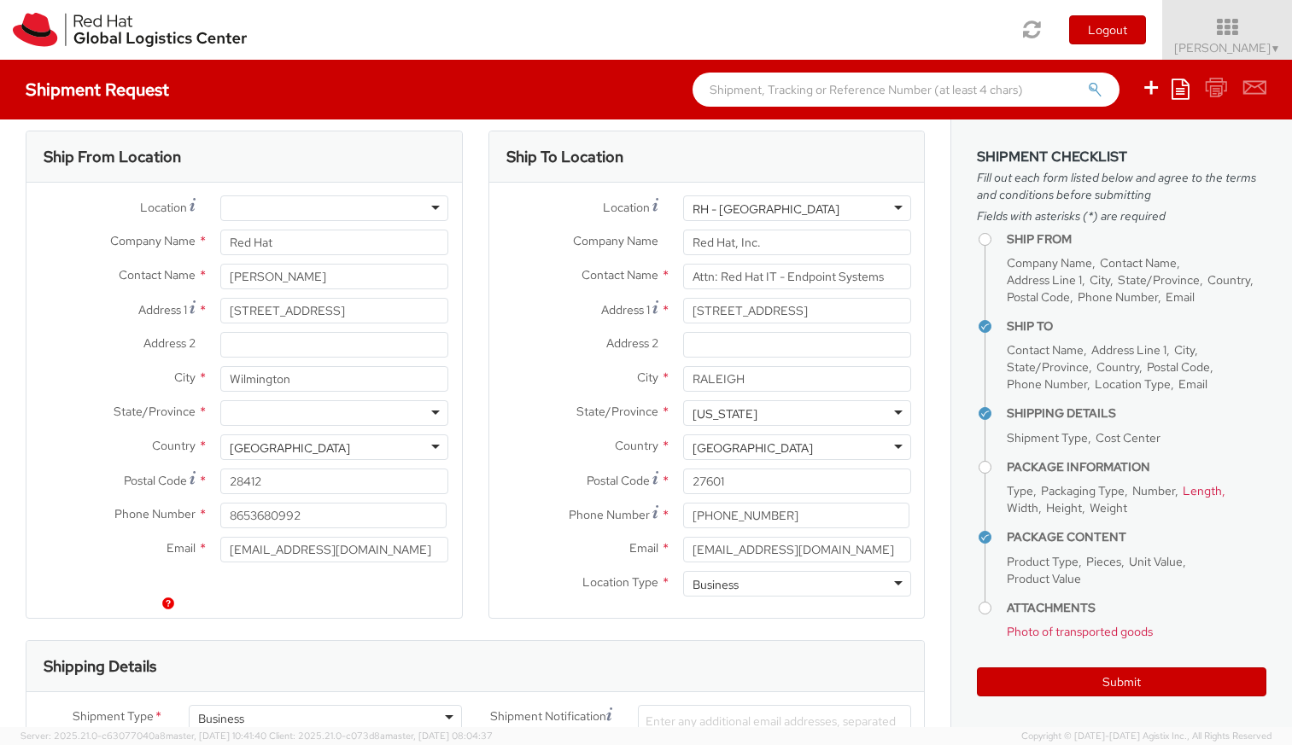
scroll to position [0, 0]
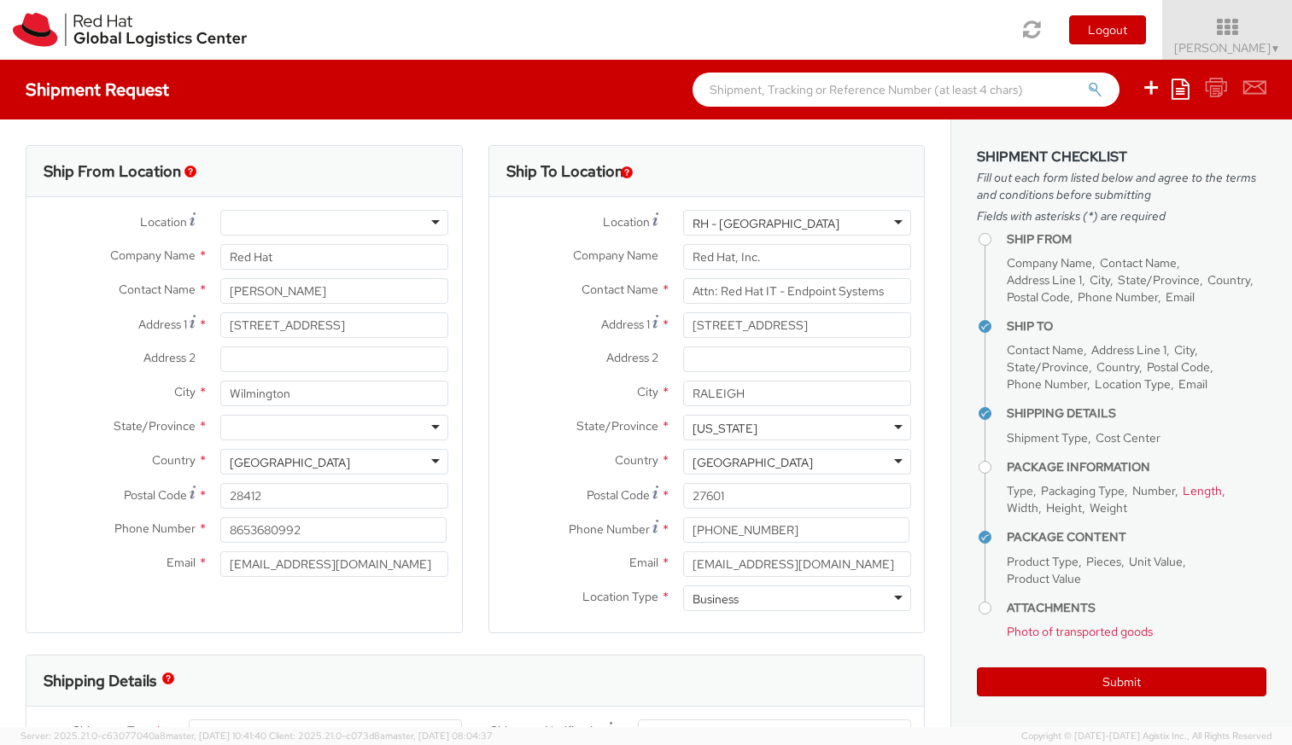
click at [421, 217] on div at bounding box center [334, 223] width 228 height 26
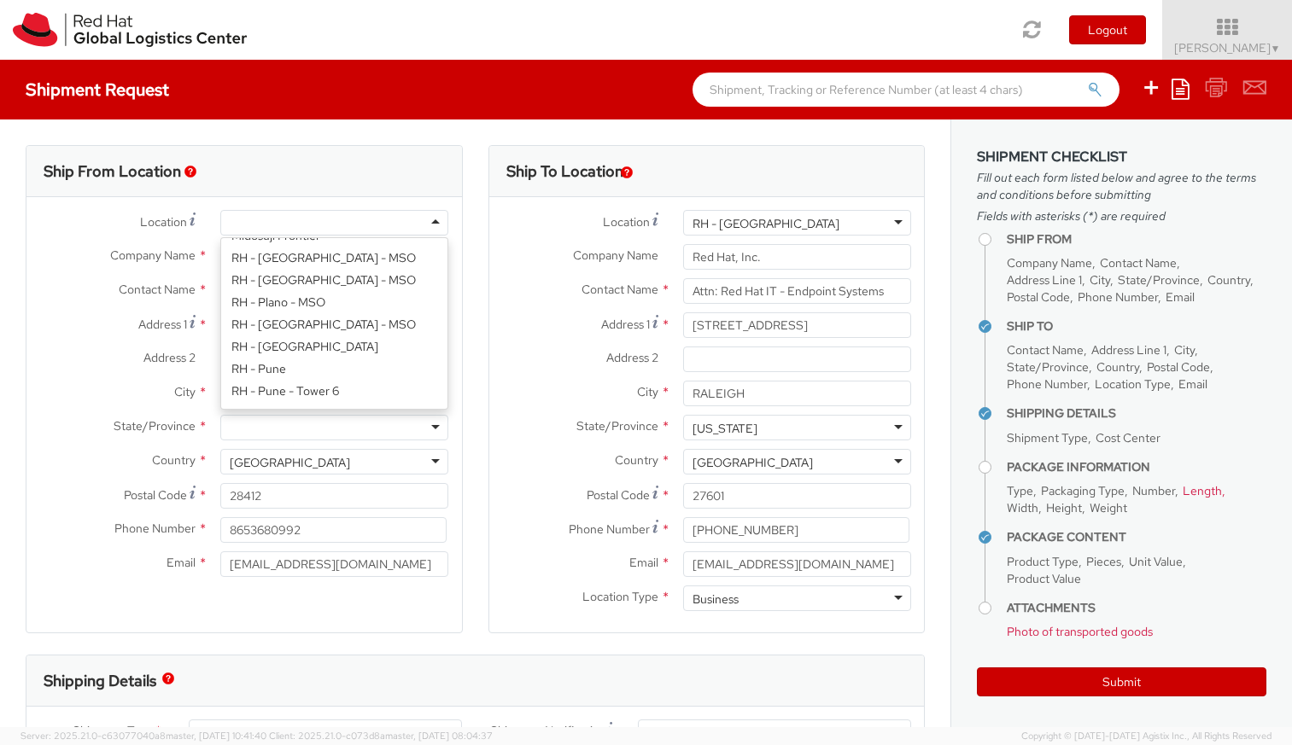
scroll to position [2279, 0]
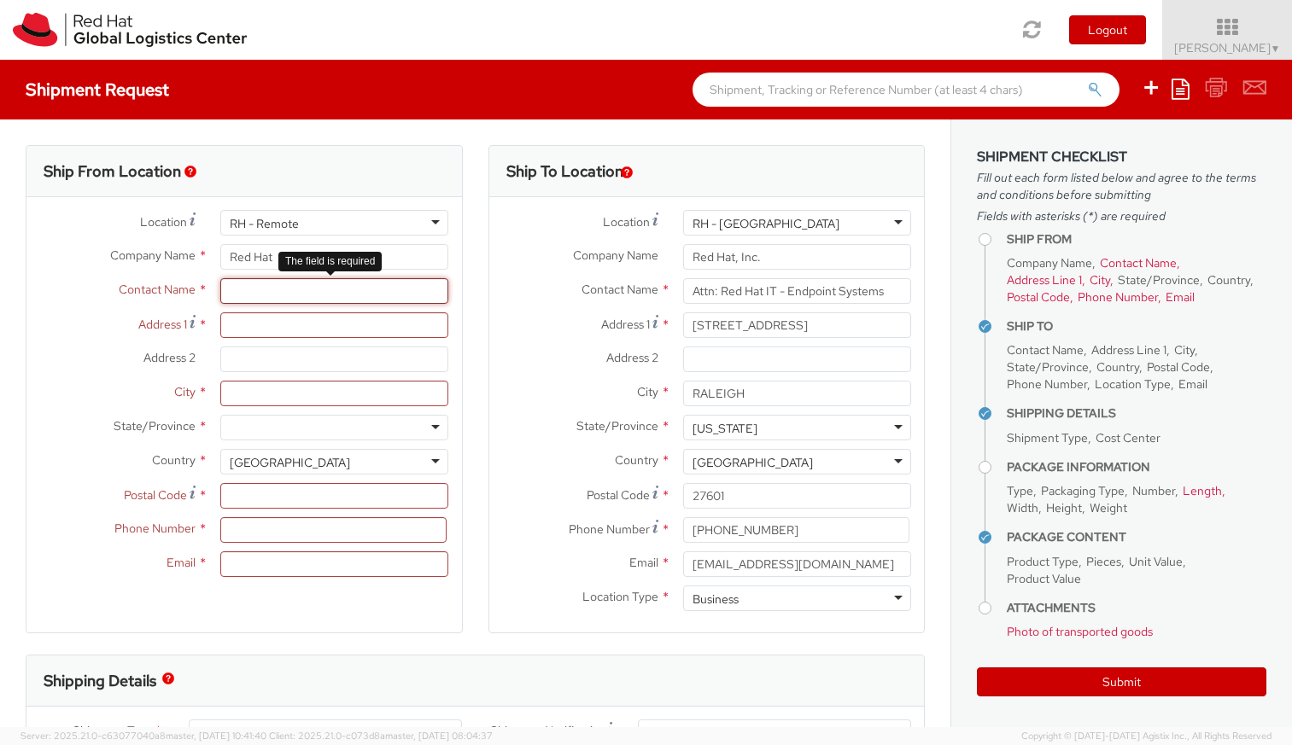
click at [255, 289] on input "text" at bounding box center [334, 291] width 228 height 26
type input "Ryan Caputo"
type input "375 Beau Rivage Drive"
type input "Wilmington"
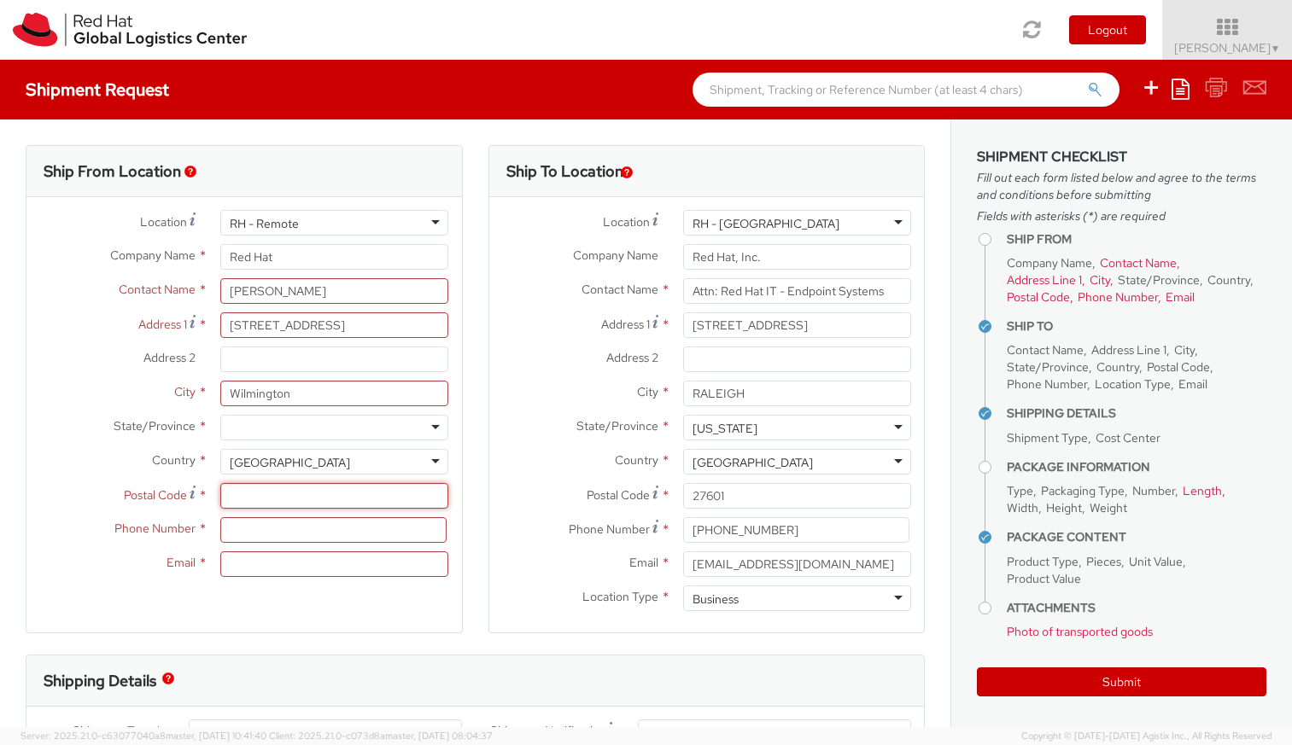
type input "28412"
type input "8653680992"
type input "ryolacap@hotmail.com"
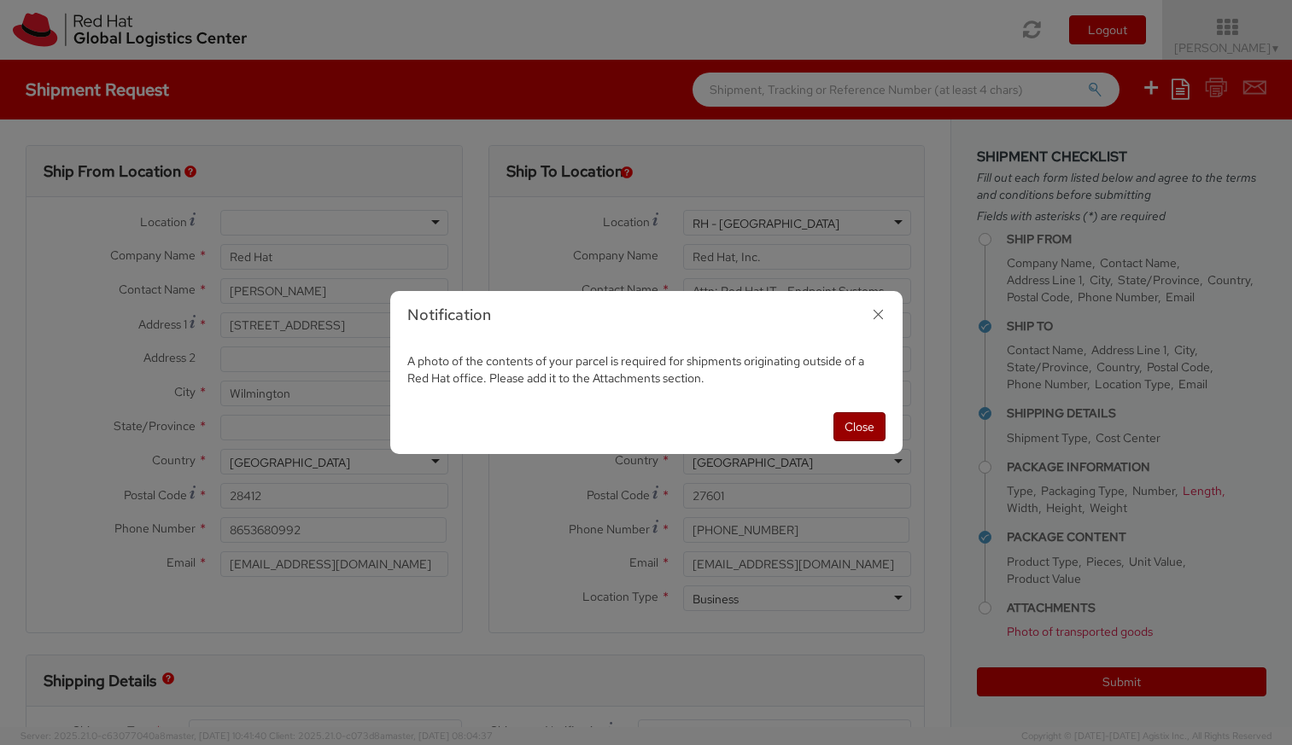
click at [839, 422] on button "Close" at bounding box center [859, 426] width 52 height 29
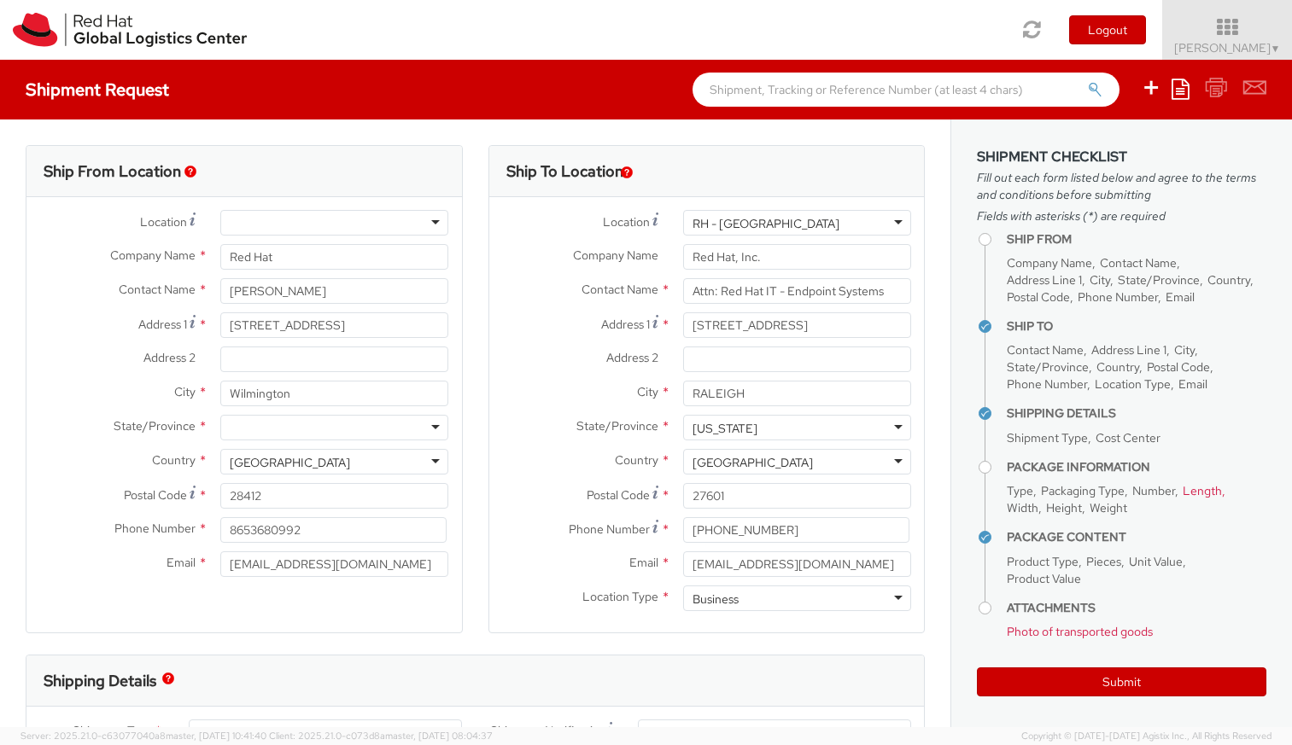
click at [294, 422] on div at bounding box center [334, 428] width 228 height 26
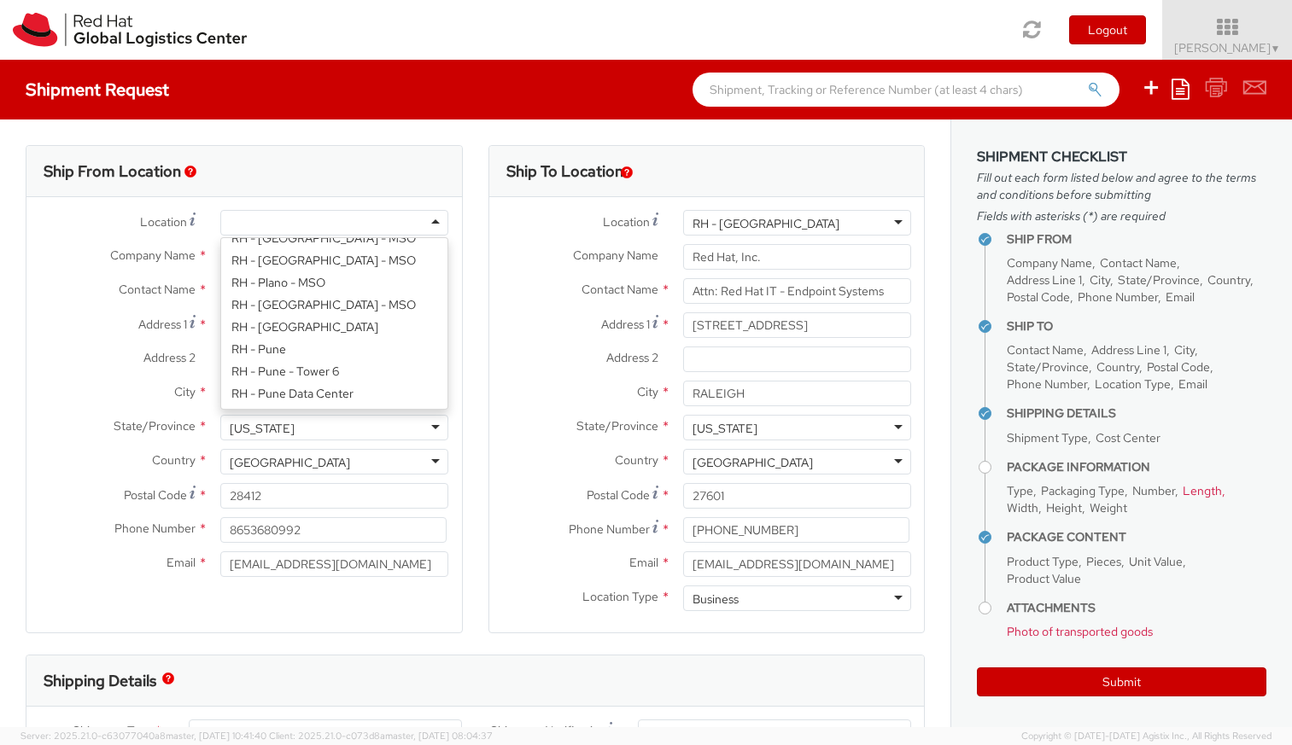
click at [265, 223] on div at bounding box center [334, 223] width 228 height 26
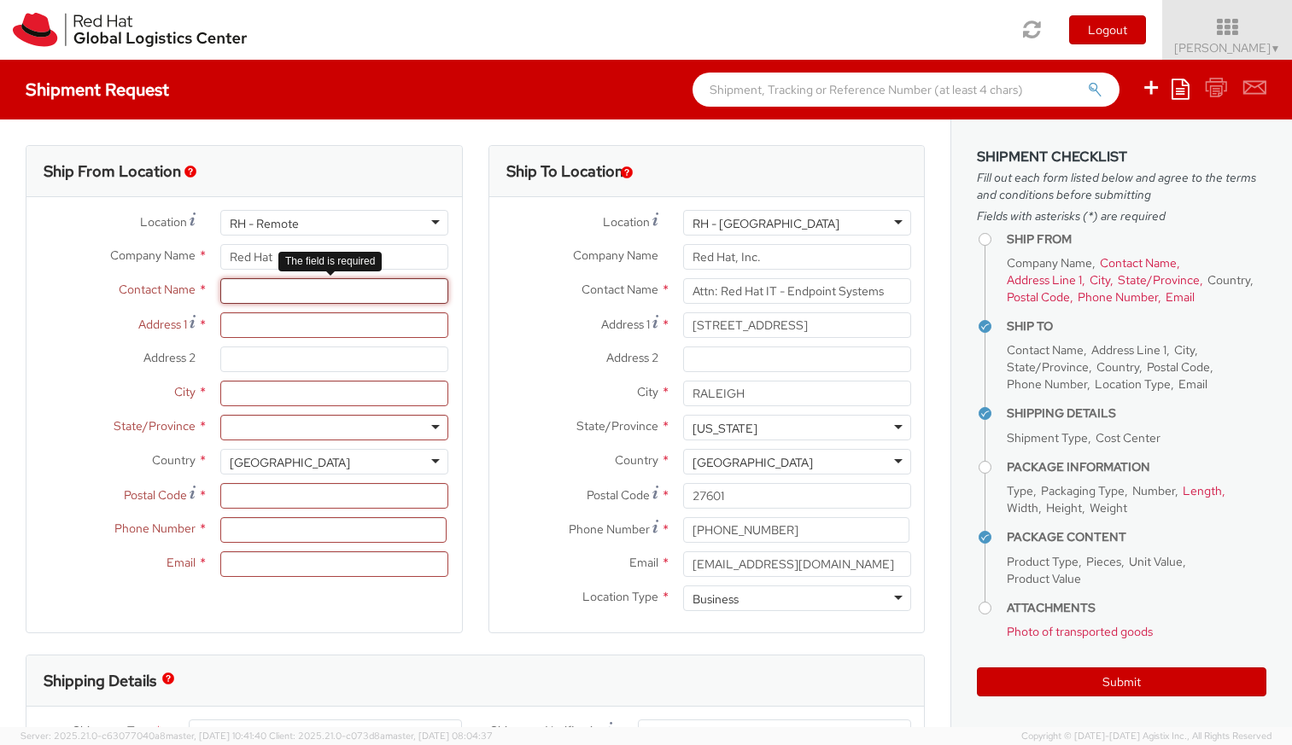
click at [339, 303] on input "text" at bounding box center [334, 291] width 228 height 26
click at [262, 293] on input "text" at bounding box center [334, 291] width 228 height 26
click at [254, 283] on input "text" at bounding box center [334, 291] width 228 height 26
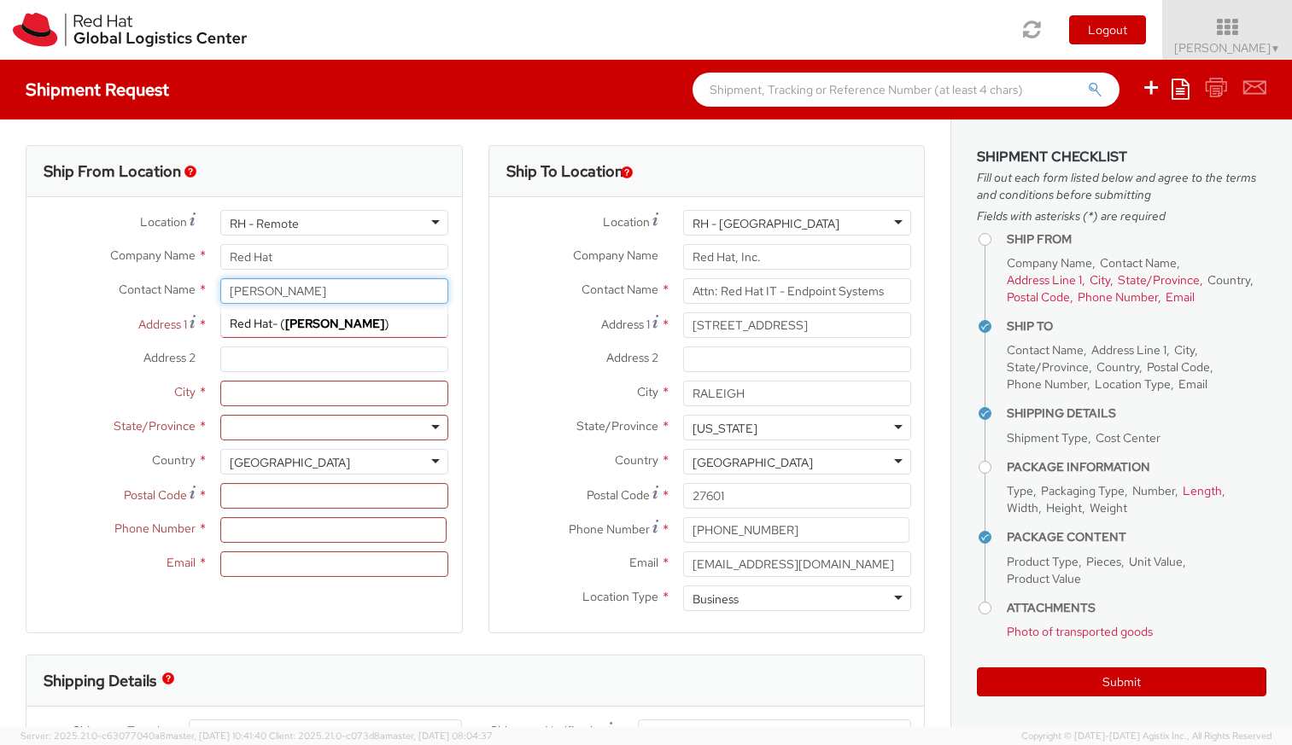
type input "Ryan Caputo"
click at [569, 263] on label "Company Name *" at bounding box center [579, 255] width 181 height 22
click at [683, 263] on input "Red Hat, Inc." at bounding box center [797, 257] width 228 height 26
click at [242, 323] on input "Address 1 *" at bounding box center [334, 325] width 228 height 26
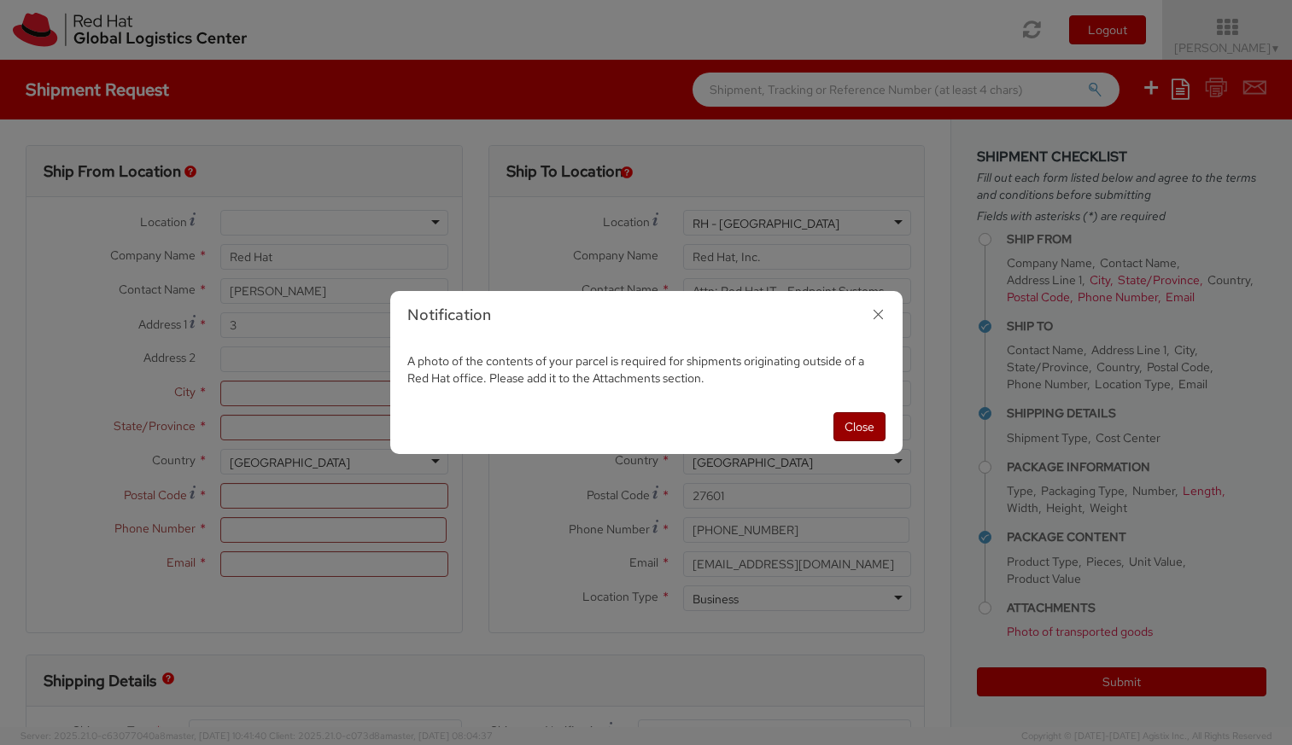
click at [866, 430] on button "Close" at bounding box center [859, 426] width 52 height 29
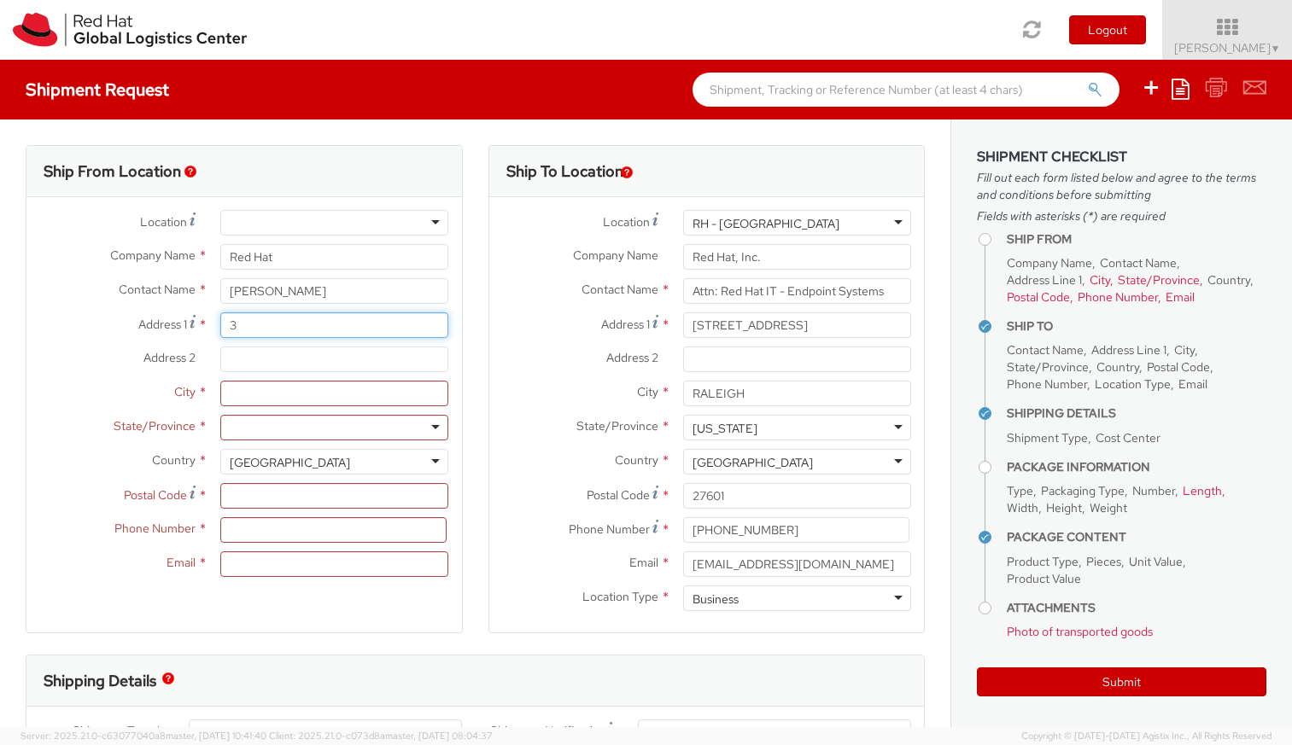
click at [290, 328] on input "3" at bounding box center [334, 325] width 228 height 26
click at [289, 297] on input "Ryan Caputo" at bounding box center [334, 291] width 228 height 26
click at [290, 297] on input "Ryan Caputo" at bounding box center [334, 291] width 228 height 26
click at [255, 333] on input "3" at bounding box center [334, 325] width 228 height 26
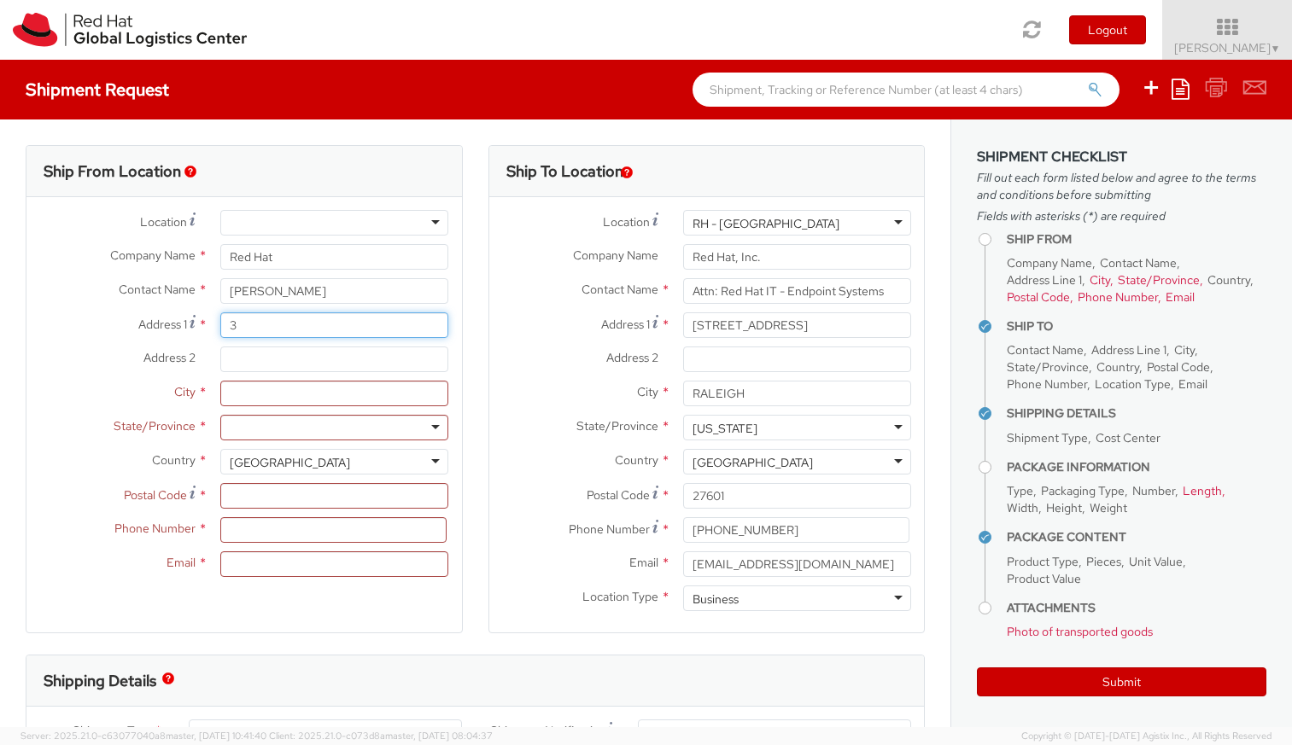
type input "375 Beau Rivage Drive"
type input "Wilmington"
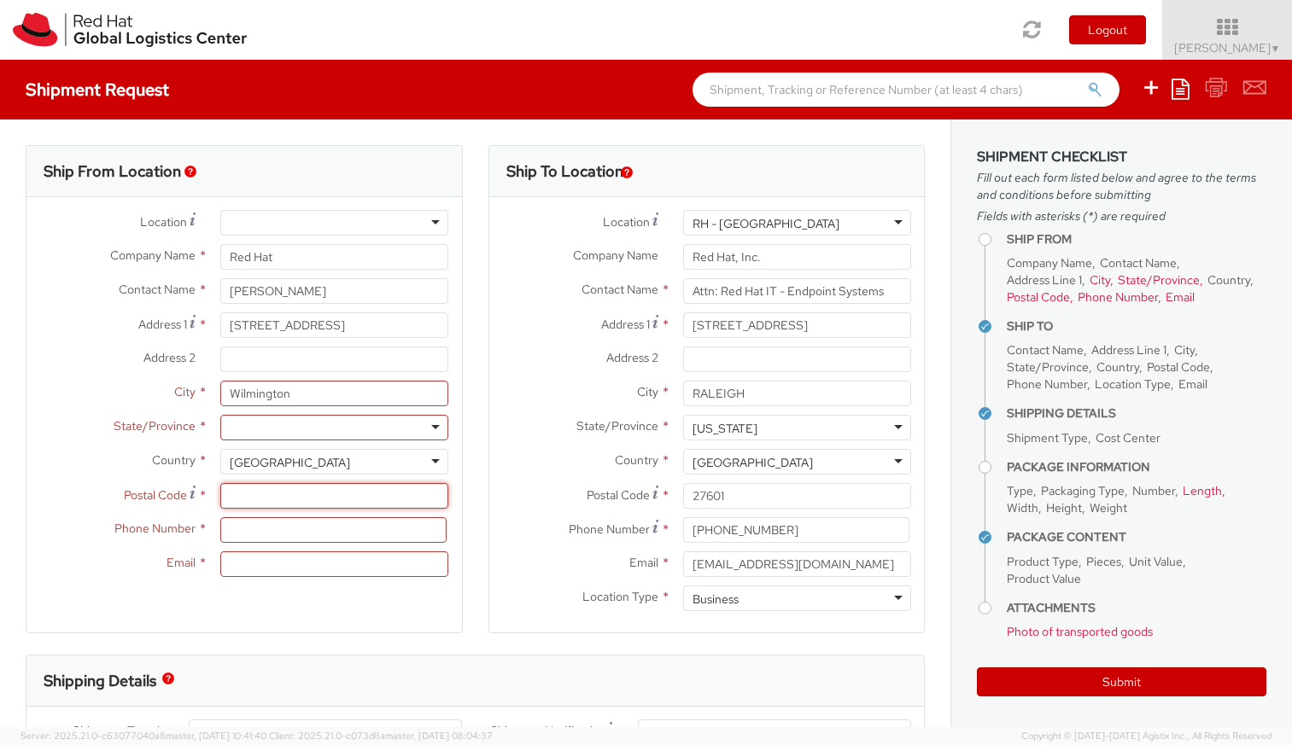
type input "28412"
type input "8653680992"
type input "ryolacap@hotmail.com"
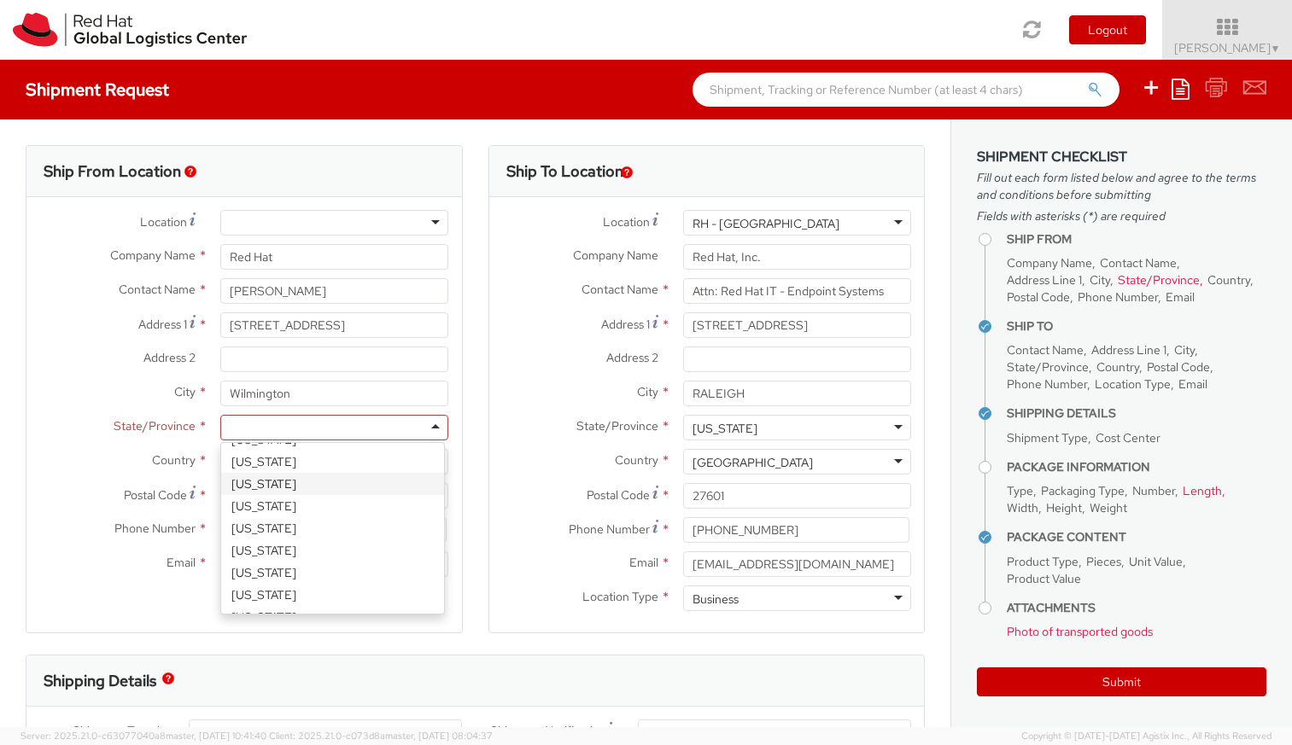
click at [303, 425] on div at bounding box center [334, 428] width 228 height 26
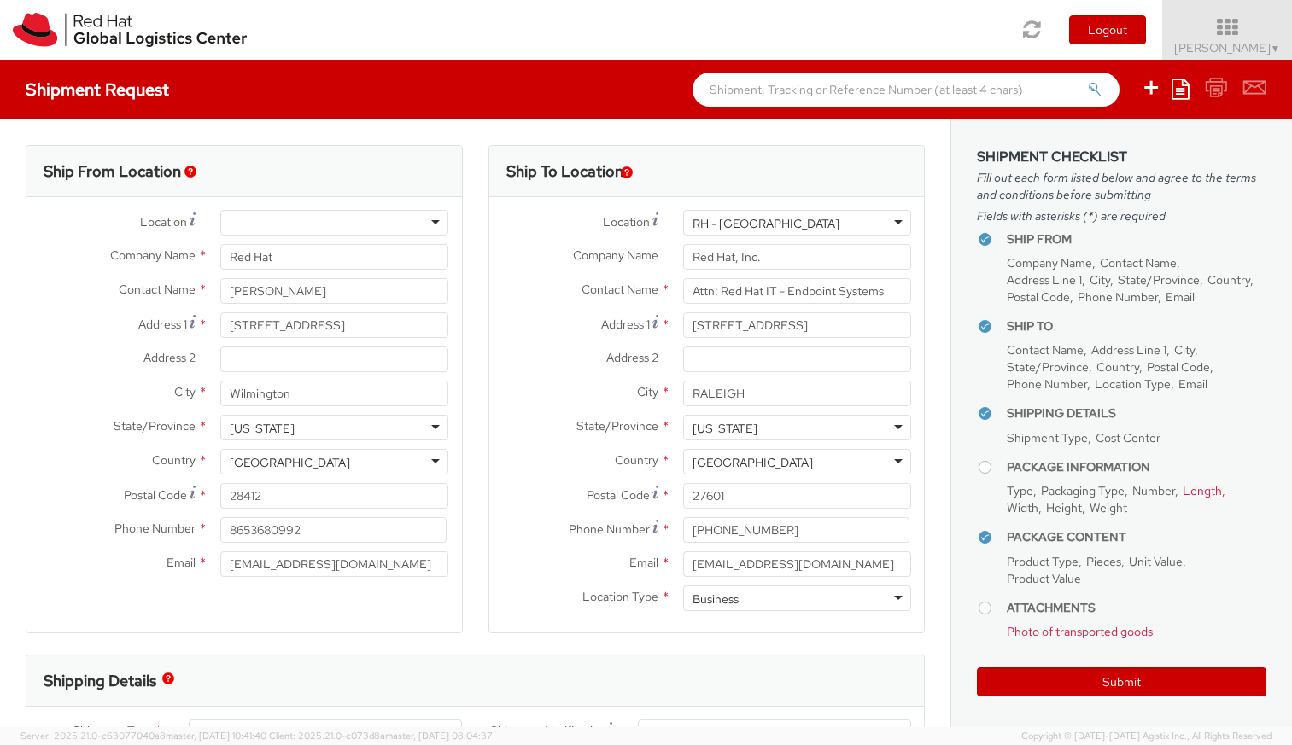
click at [512, 440] on div "State/Province * North Carolina North Carolina Alabama Alaska Arizona Arkansas …" at bounding box center [706, 428] width 435 height 26
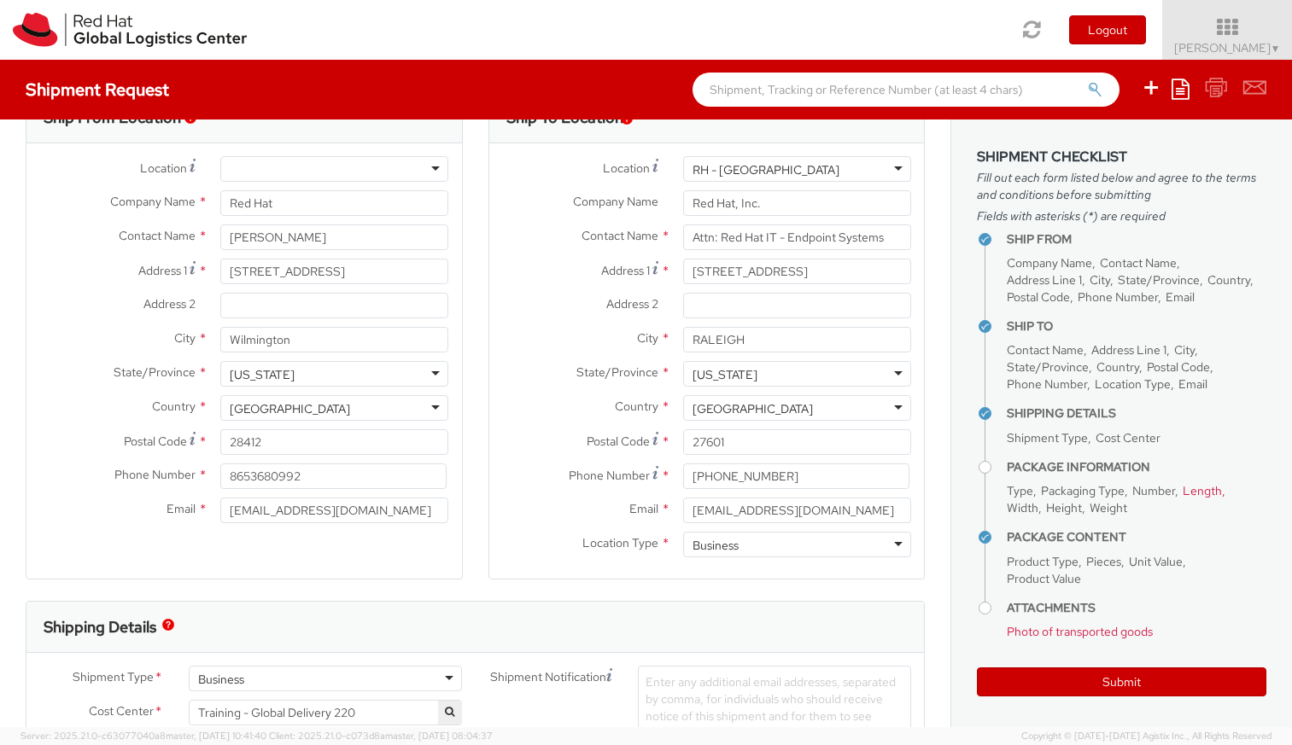
scroll to position [205, 0]
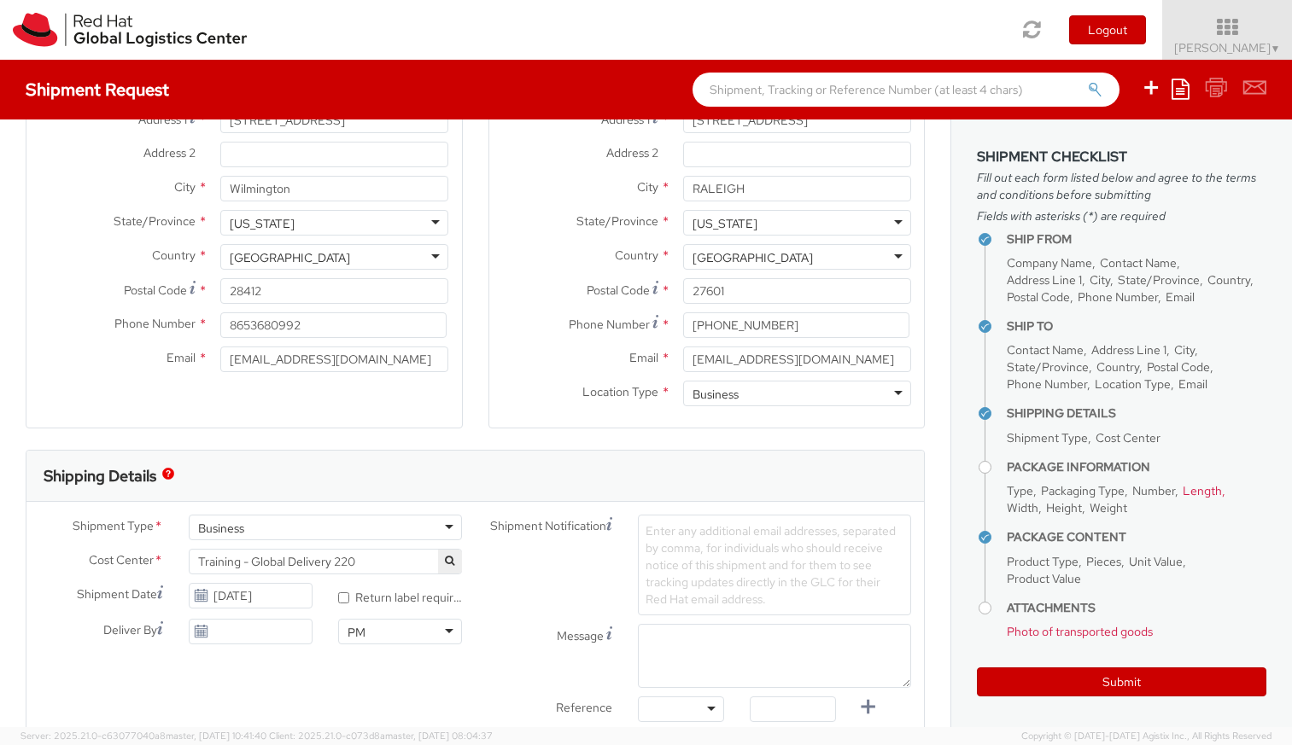
click at [497, 373] on div "Email * laptop-return@redhat.com" at bounding box center [706, 364] width 435 height 34
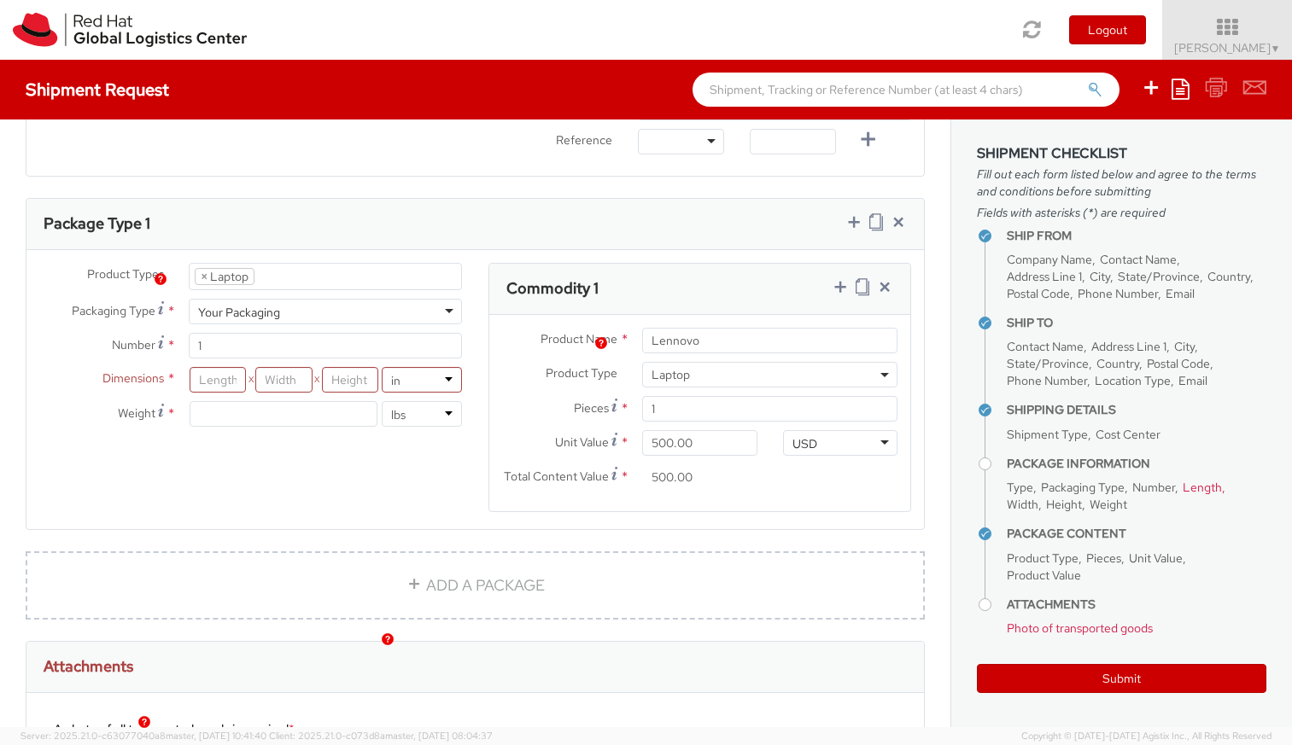
scroll to position [820, 0]
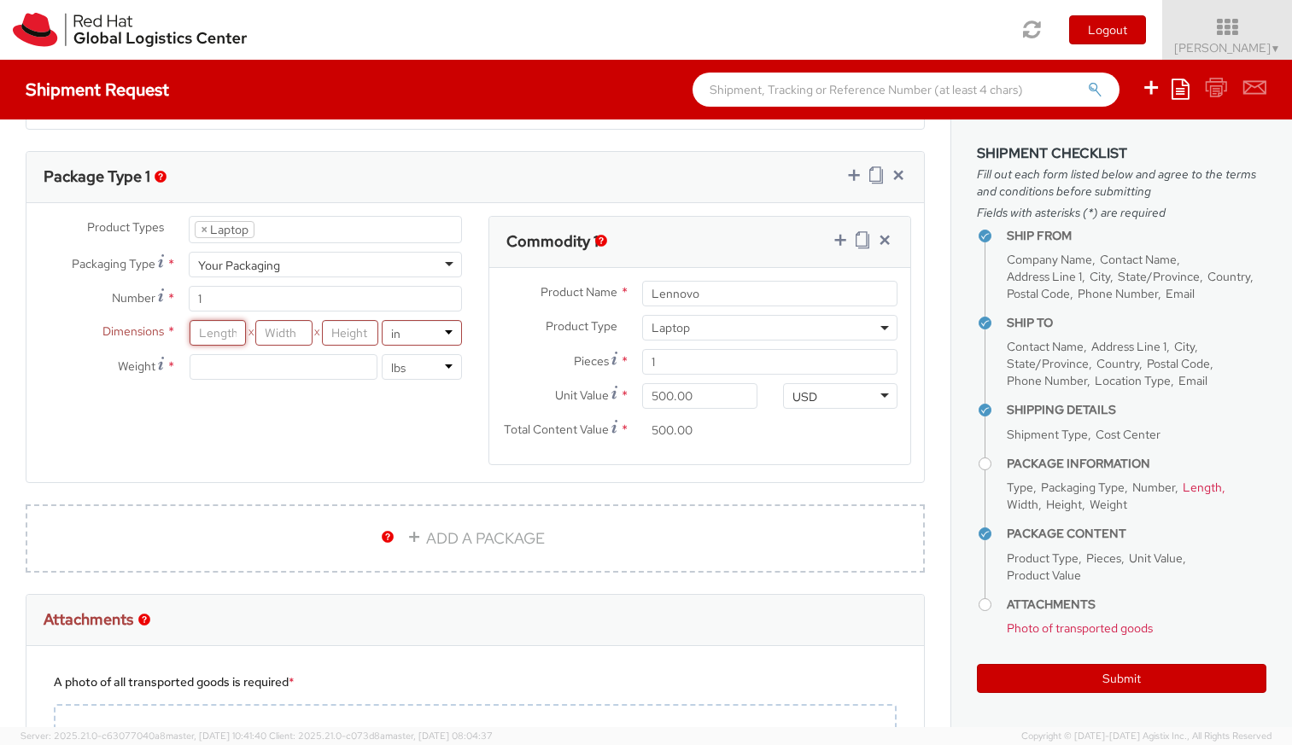
click at [232, 331] on input "number" at bounding box center [218, 333] width 56 height 26
type input "18"
click at [296, 337] on input "number" at bounding box center [283, 333] width 56 height 26
type input "14"
click at [343, 337] on input "number" at bounding box center [350, 333] width 56 height 26
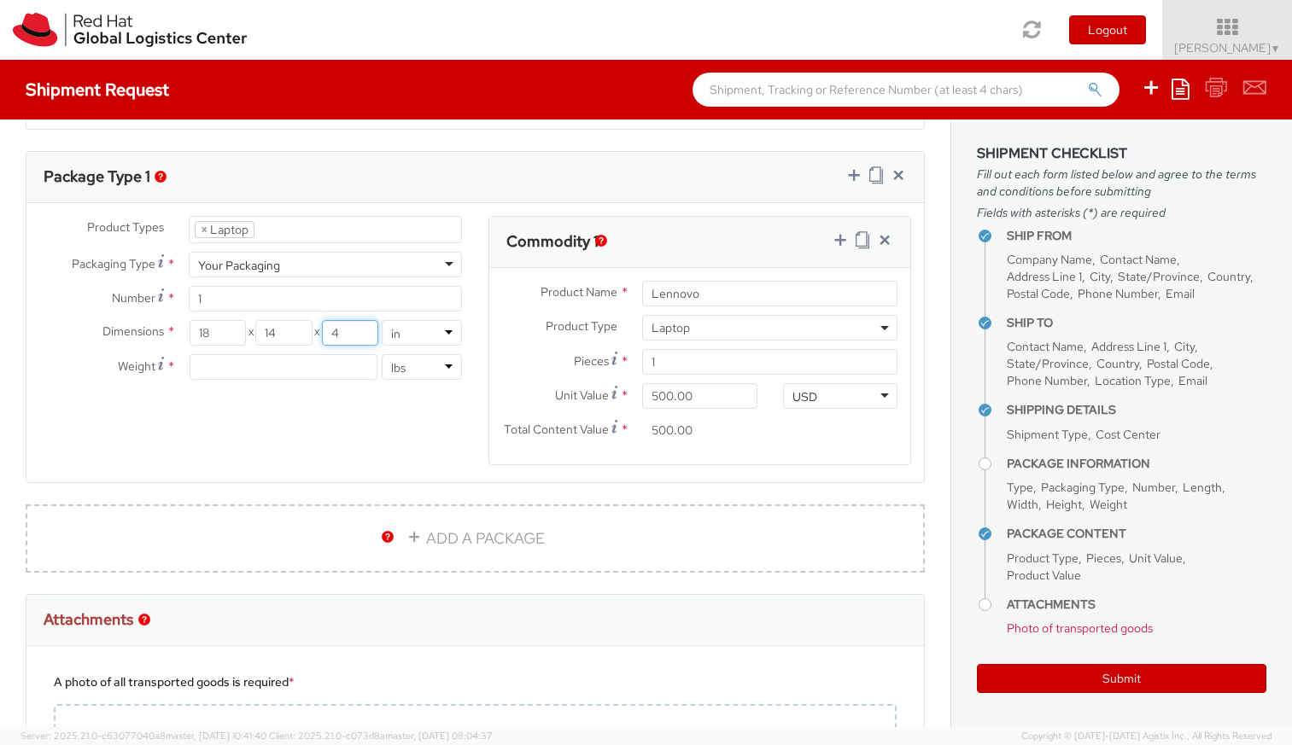
type input "4"
click at [330, 400] on div "Product Types * Documents Docking Station Laptop Monitor Other Hardware Server …" at bounding box center [474, 351] width 897 height 271
click at [253, 373] on input "number" at bounding box center [284, 367] width 188 height 26
type input "10"
click at [239, 478] on div "Product Types * Documents Docking Station Laptop Monitor Other Hardware Server …" at bounding box center [474, 351] width 897 height 271
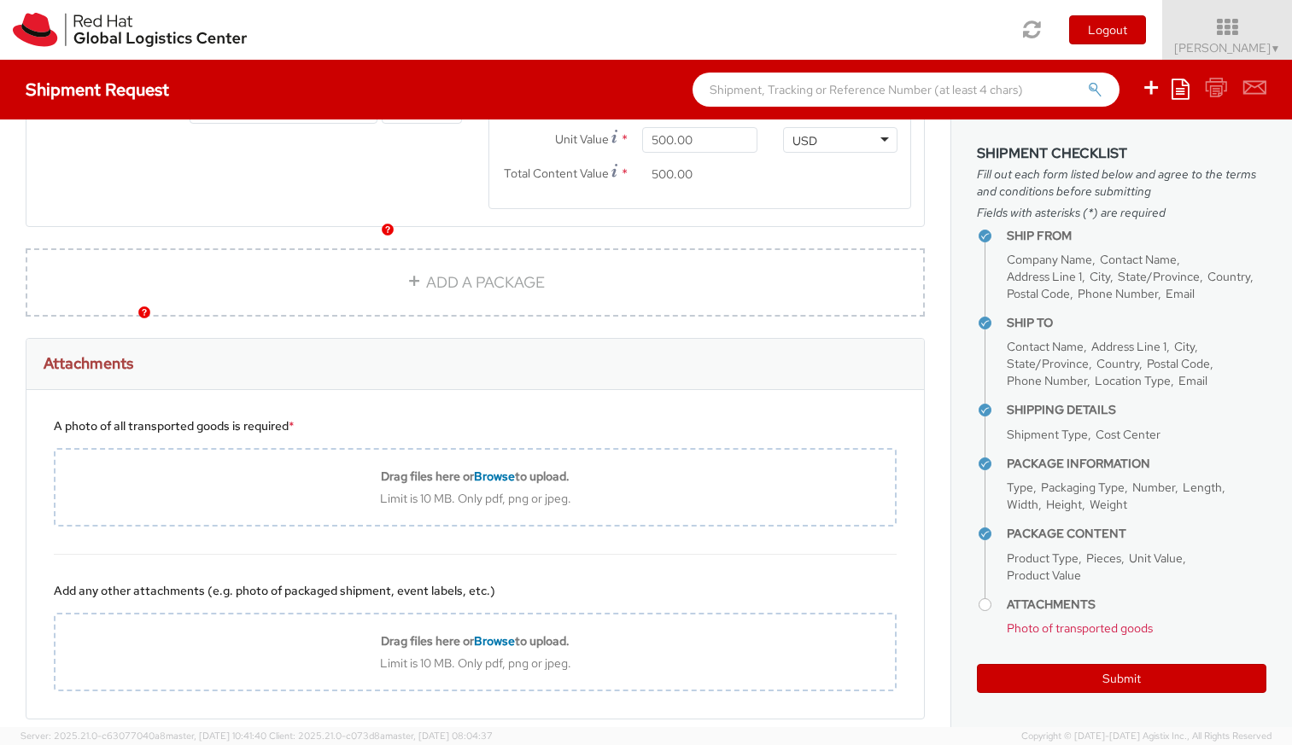
scroll to position [1127, 0]
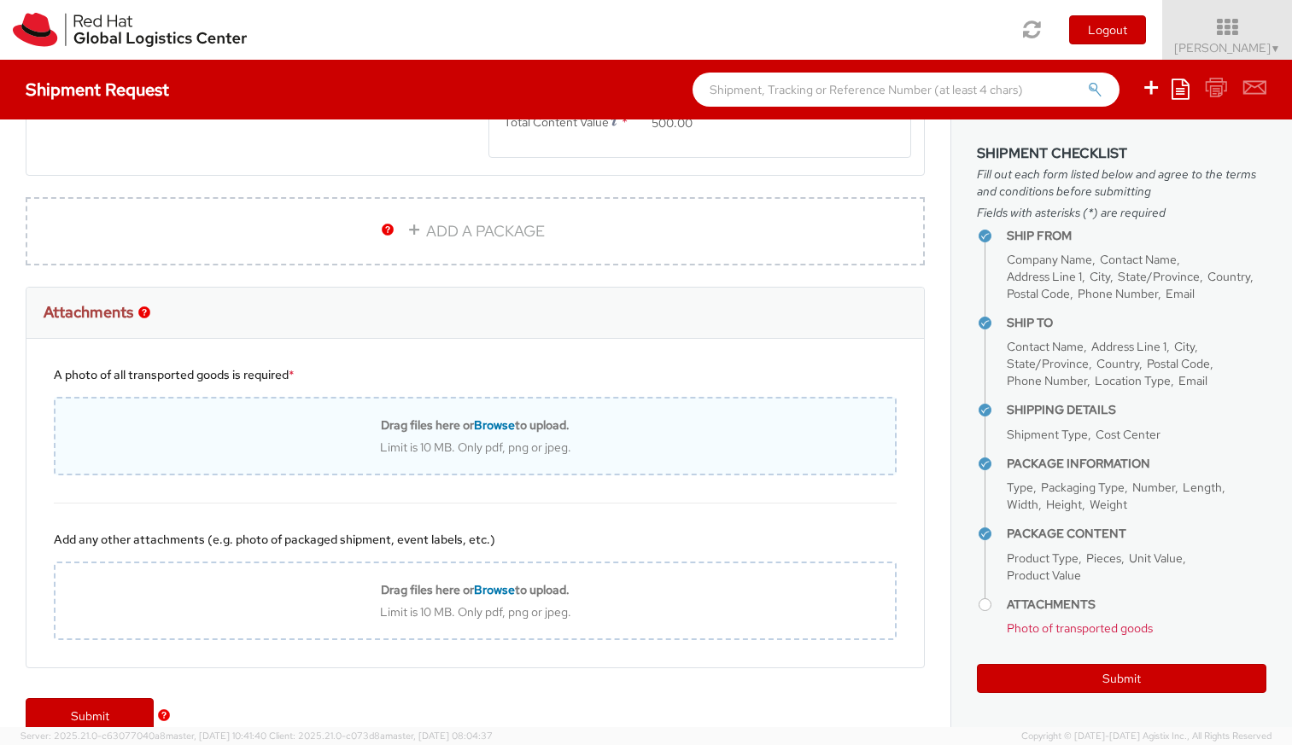
click at [493, 452] on div "Limit is 10 MB. Only pdf, png or jpeg." at bounding box center [474, 447] width 839 height 15
type input "C:\fakepath\IMG_7058.jpg"
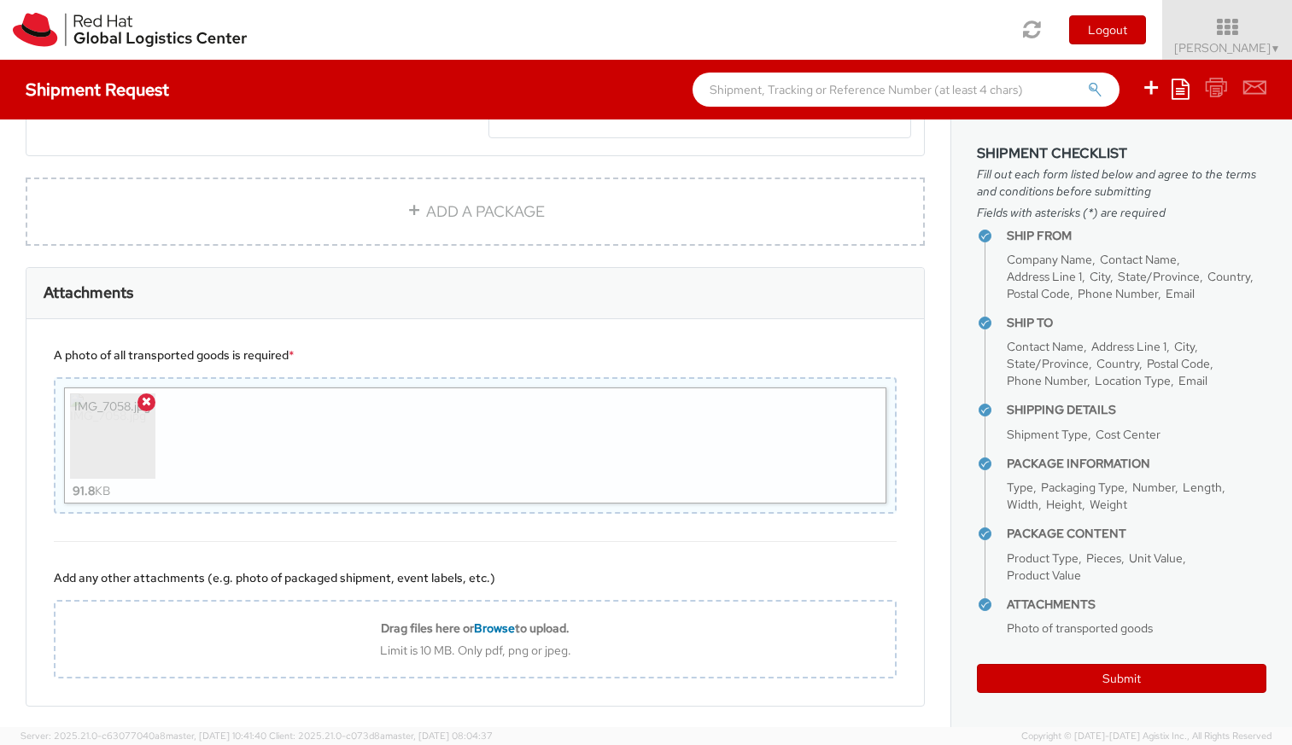
scroll to position [1216, 0]
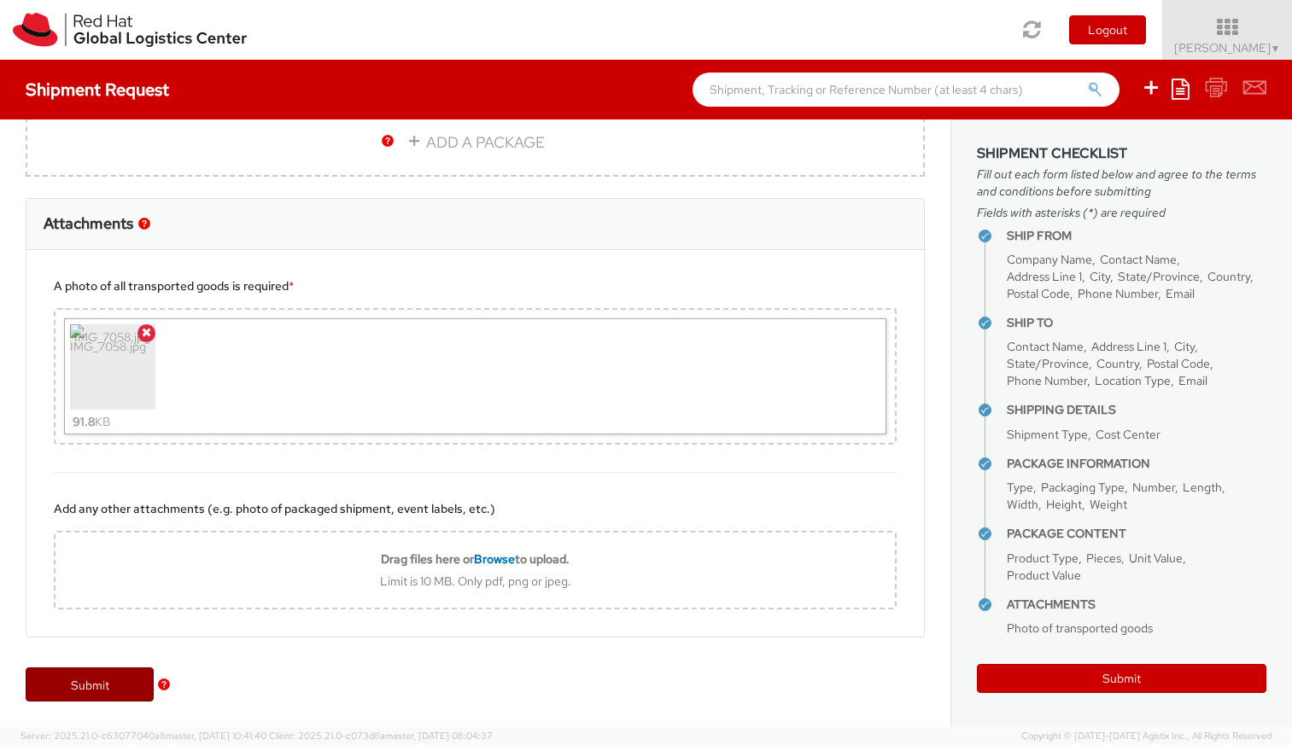
click at [98, 684] on link "Submit" at bounding box center [90, 685] width 128 height 34
